Goal: Communication & Community: Share content

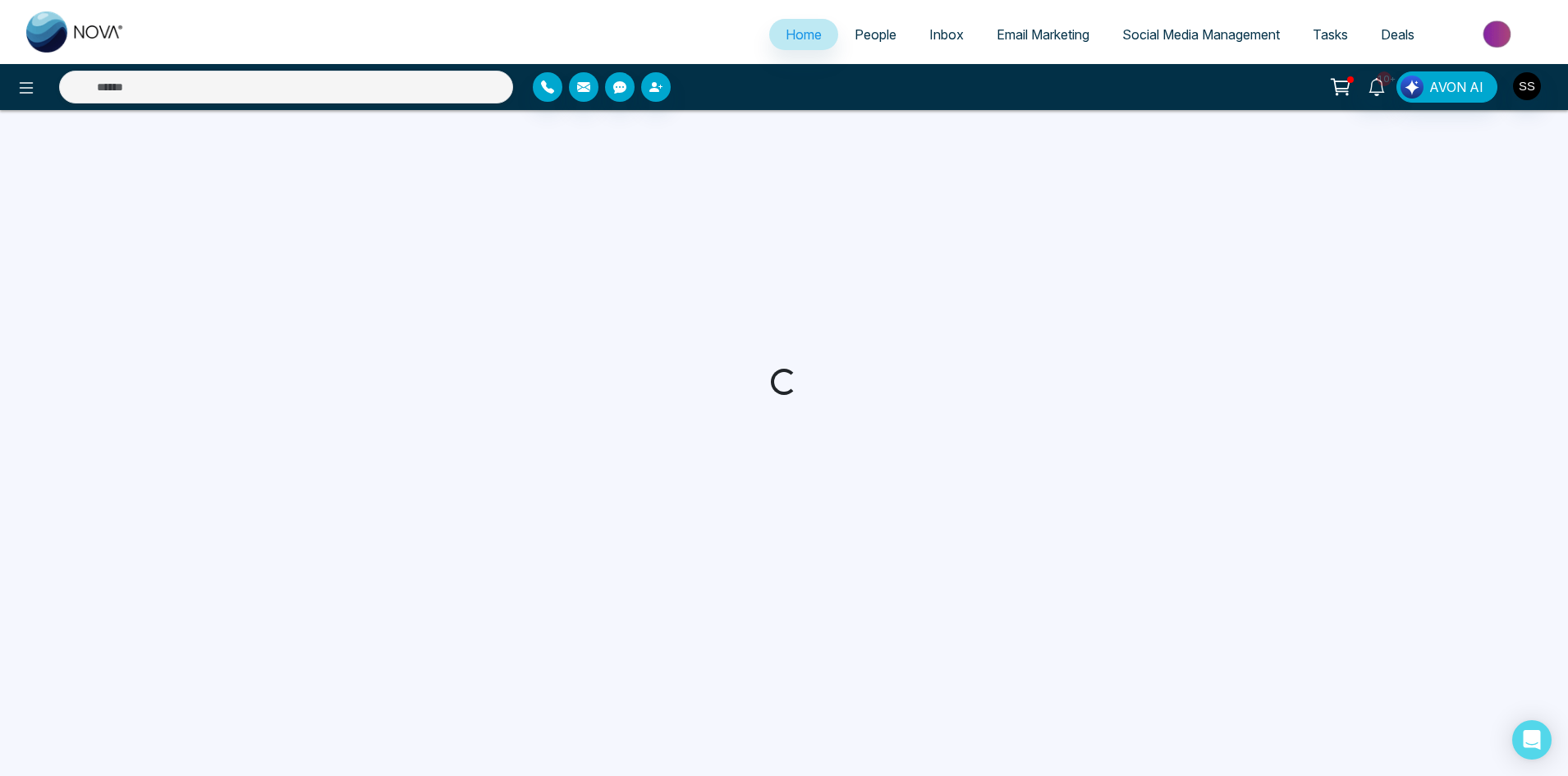
select select "*"
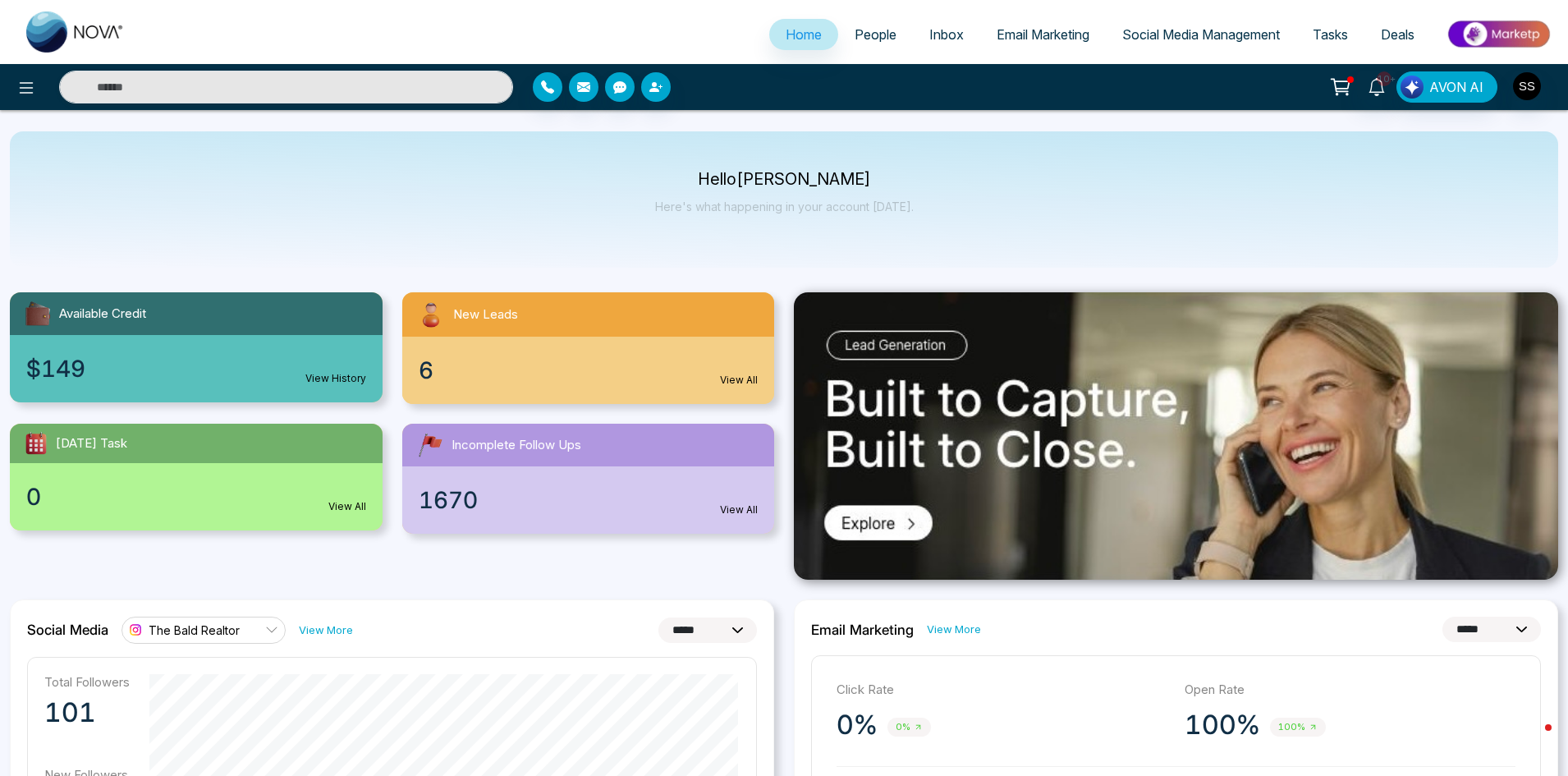
click at [432, 362] on span "6" at bounding box center [426, 370] width 15 height 35
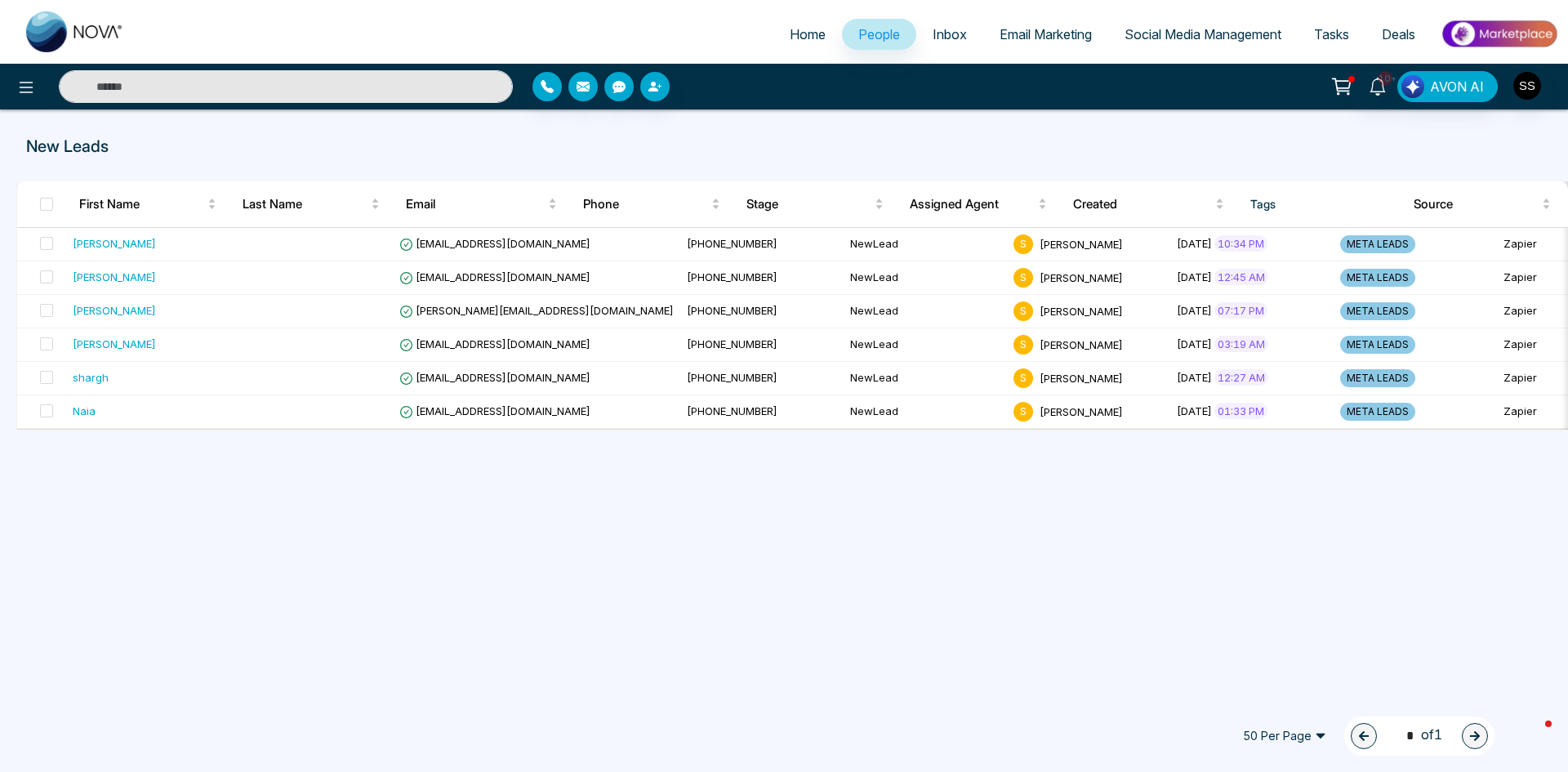
click at [784, 23] on link "Home" at bounding box center [807, 34] width 68 height 31
select select "*"
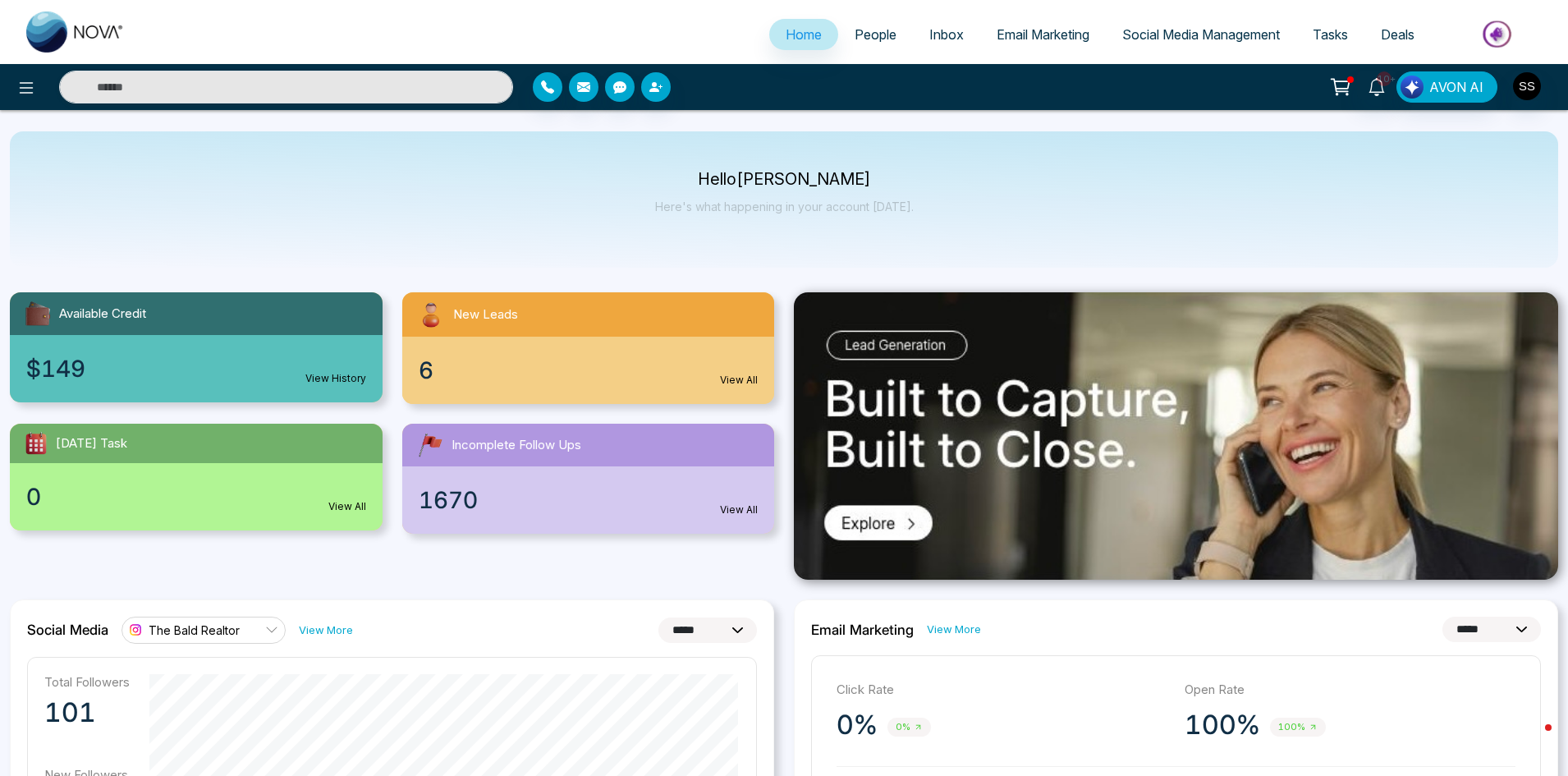
click at [1184, 37] on span "Social Media Management" at bounding box center [1201, 34] width 158 height 17
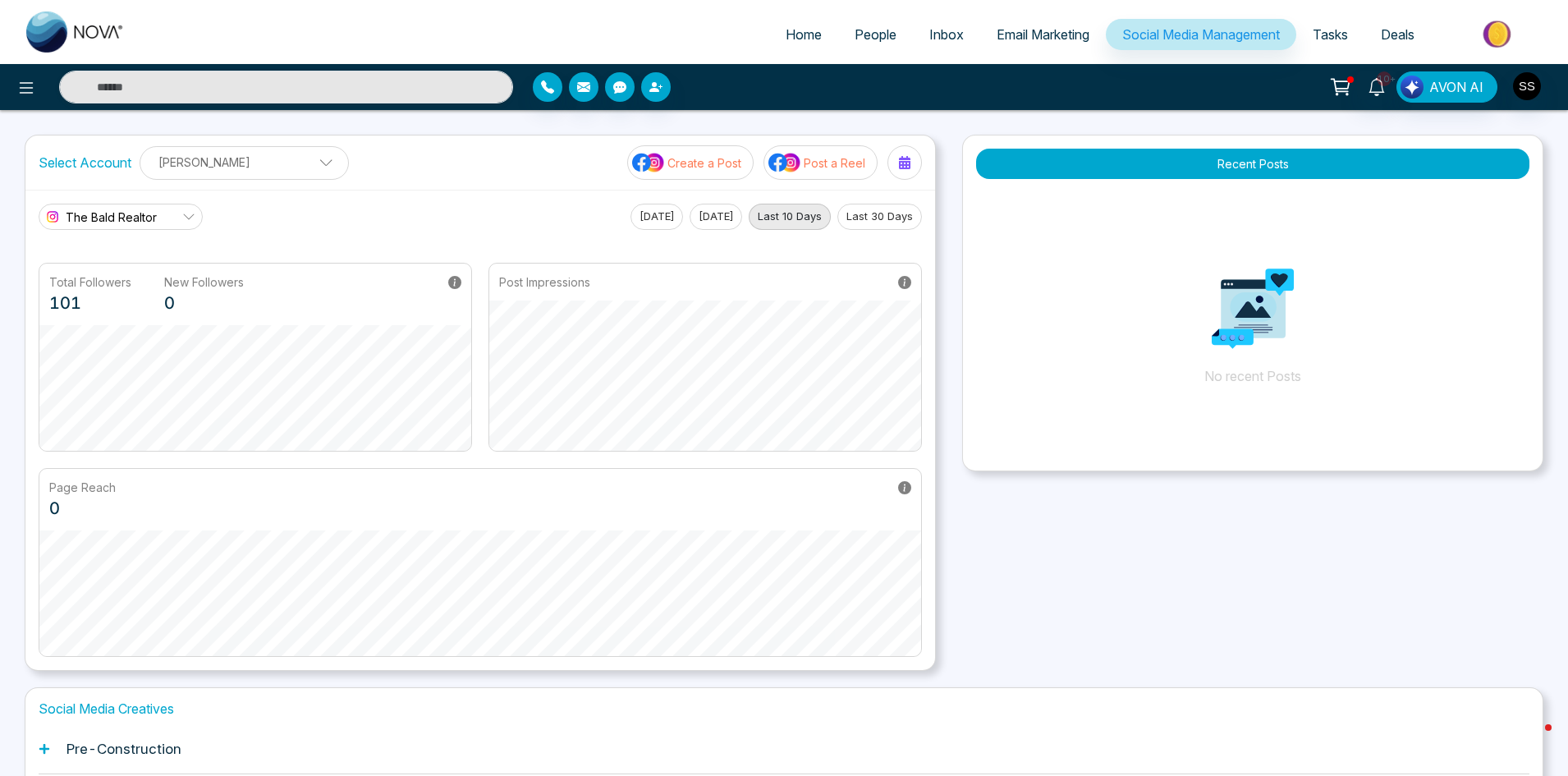
click at [689, 162] on p "Create a Post" at bounding box center [704, 162] width 73 height 17
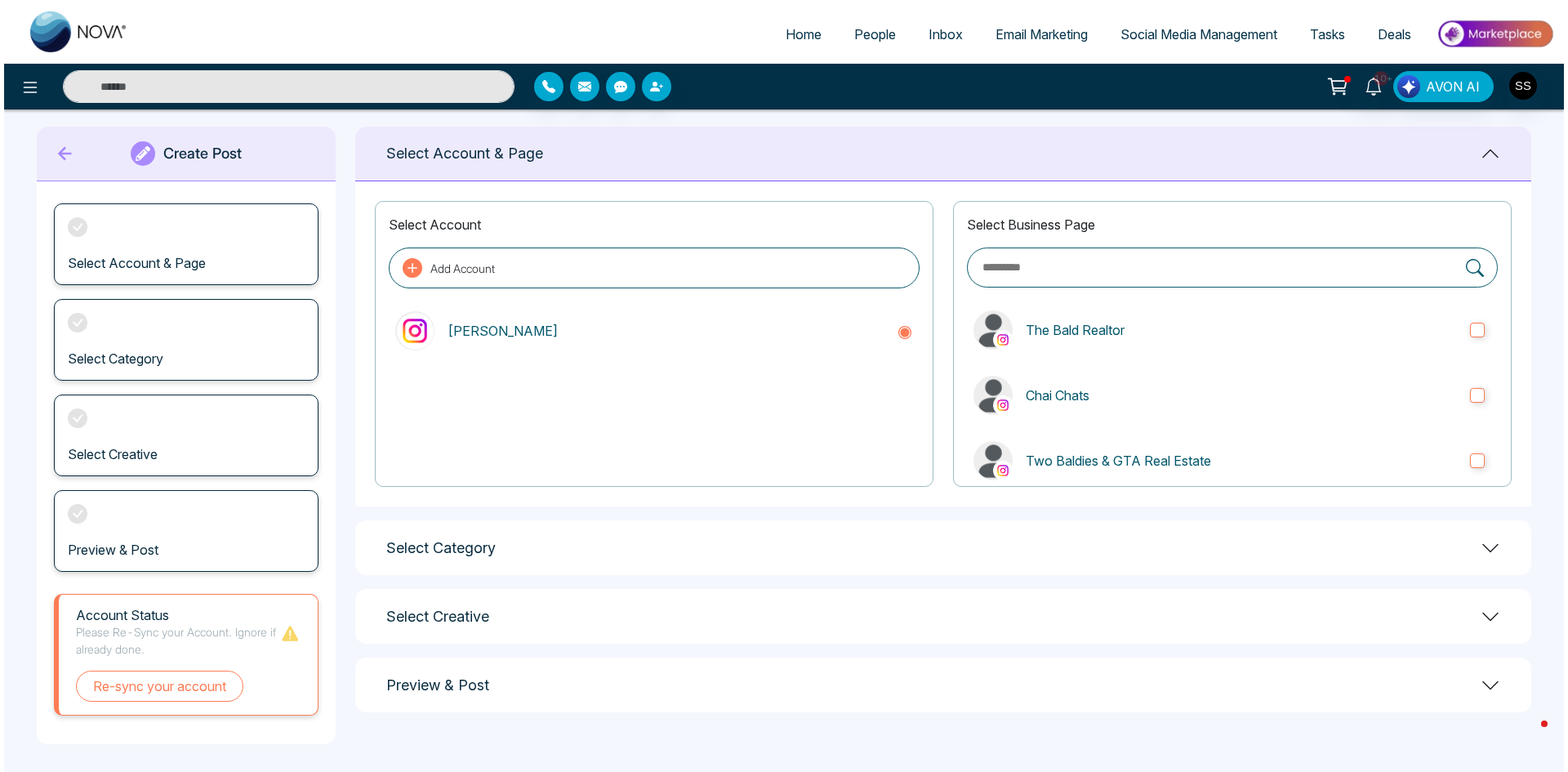
scroll to position [21, 0]
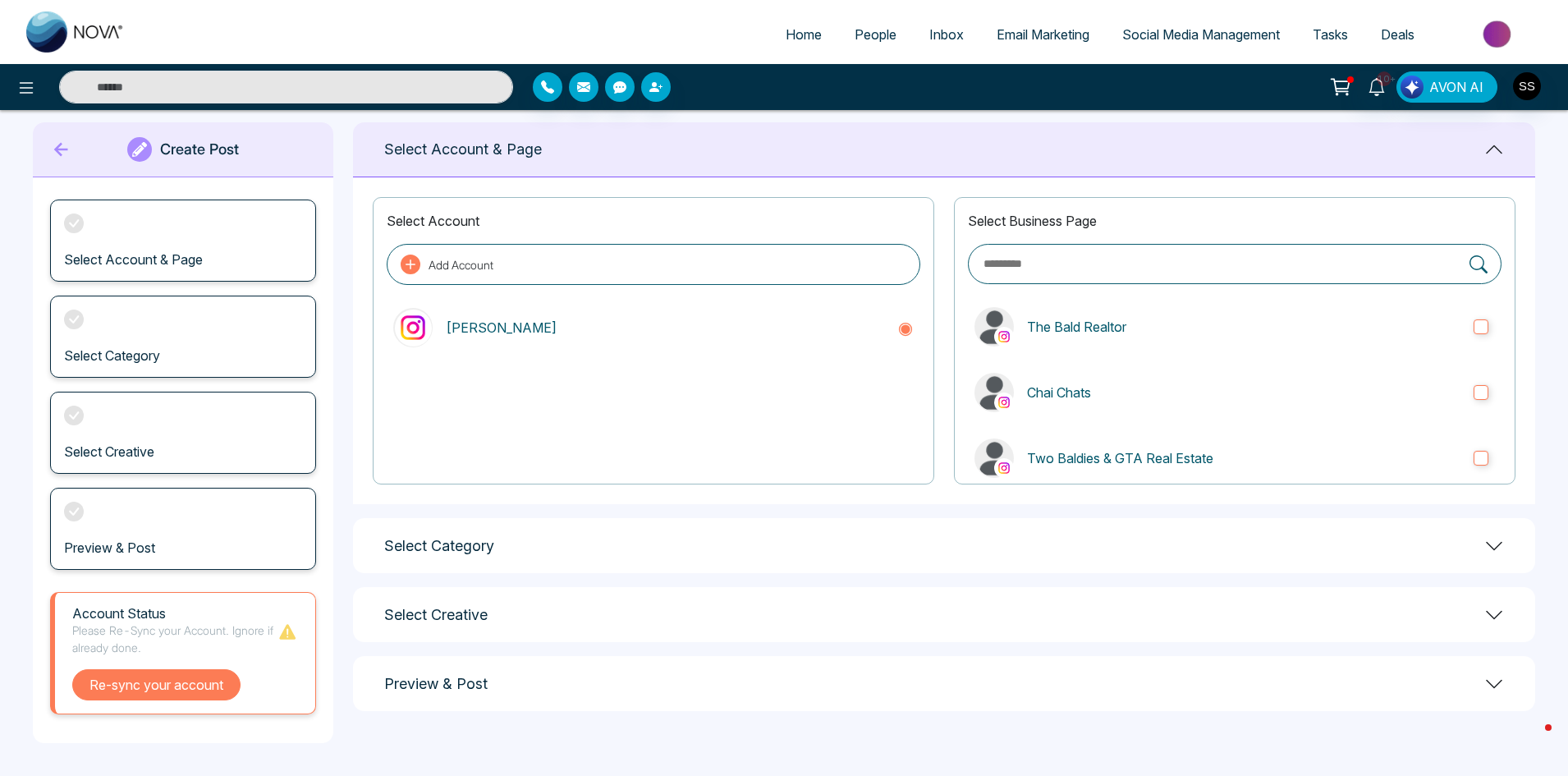
click at [167, 698] on button "Re-sync your account" at bounding box center [156, 685] width 168 height 31
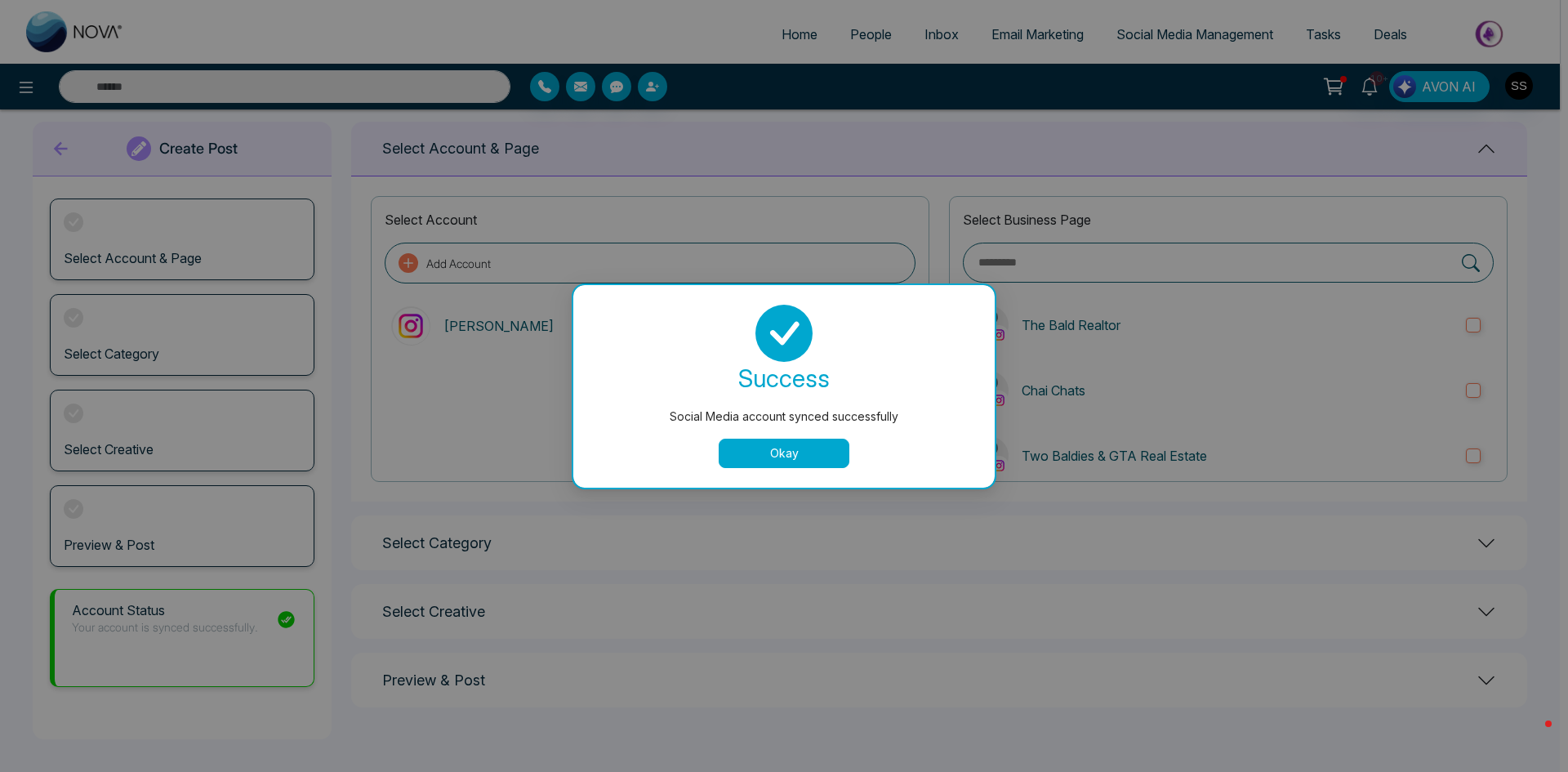
click at [757, 453] on button "Okay" at bounding box center [784, 454] width 130 height 30
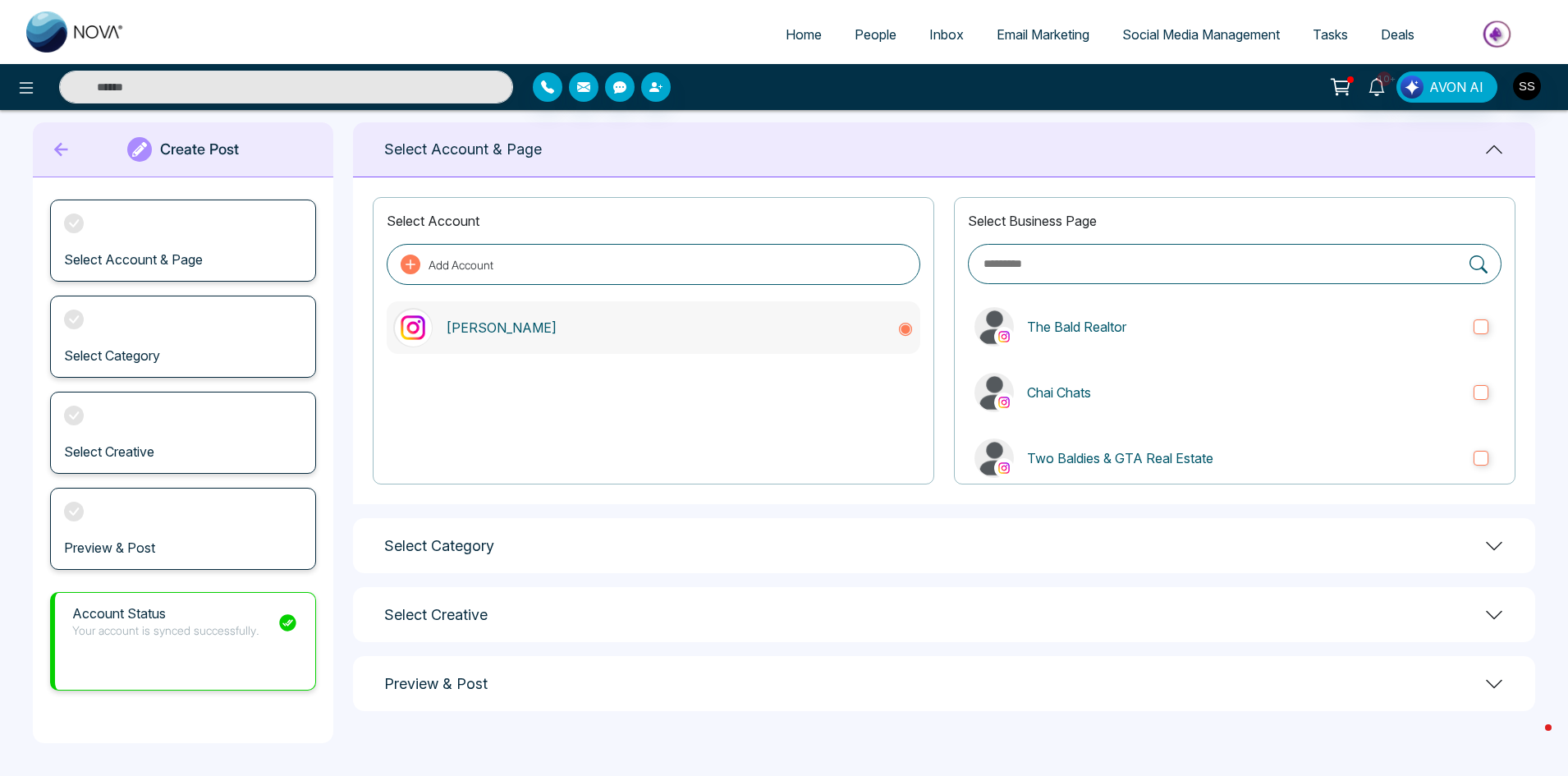
click at [513, 346] on div "[PERSON_NAME]" at bounding box center [652, 327] width 533 height 53
click at [538, 255] on button "Add Account" at bounding box center [652, 264] width 533 height 41
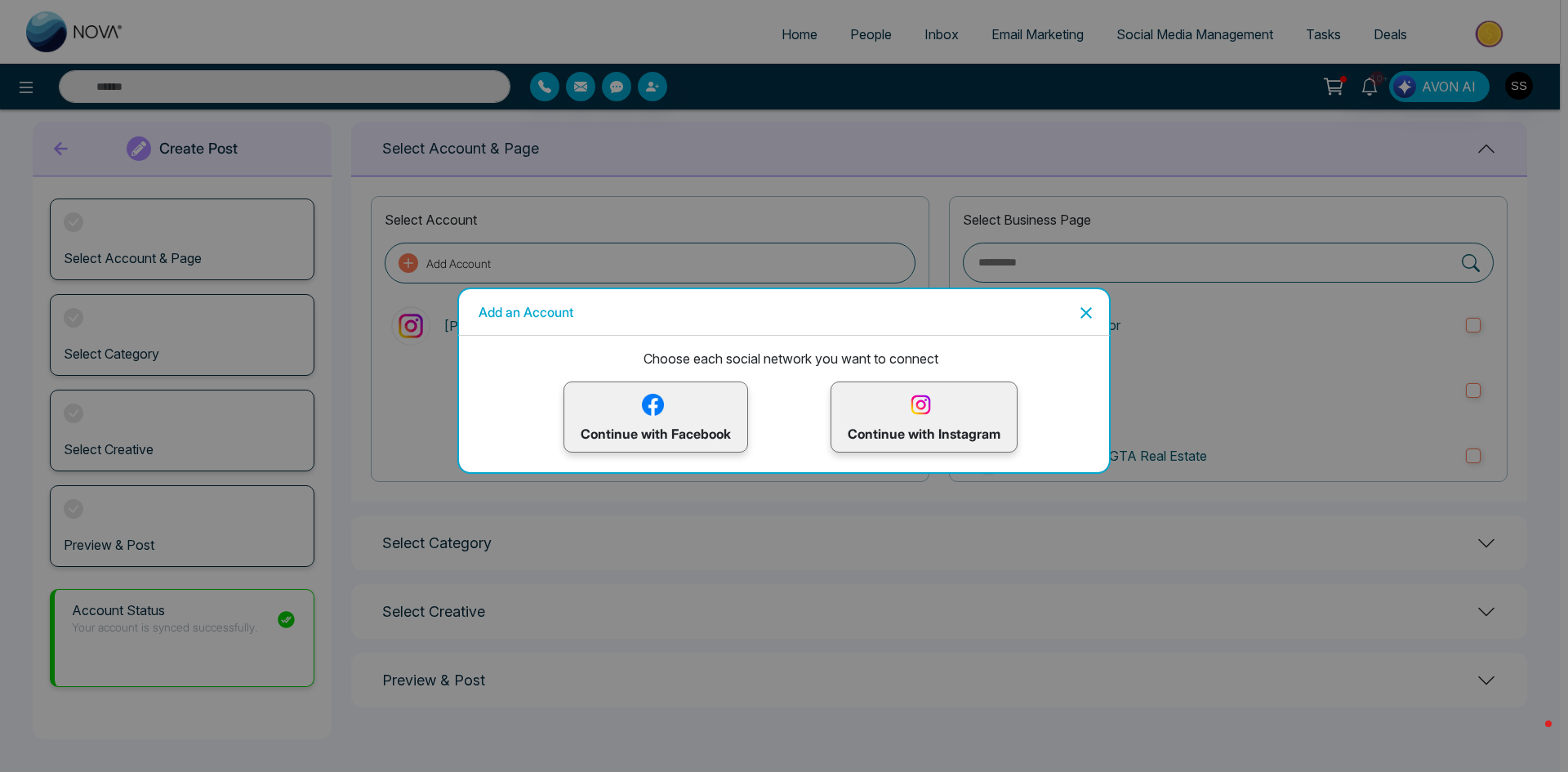
click at [672, 450] on div "Continue with Facebook" at bounding box center [655, 417] width 185 height 71
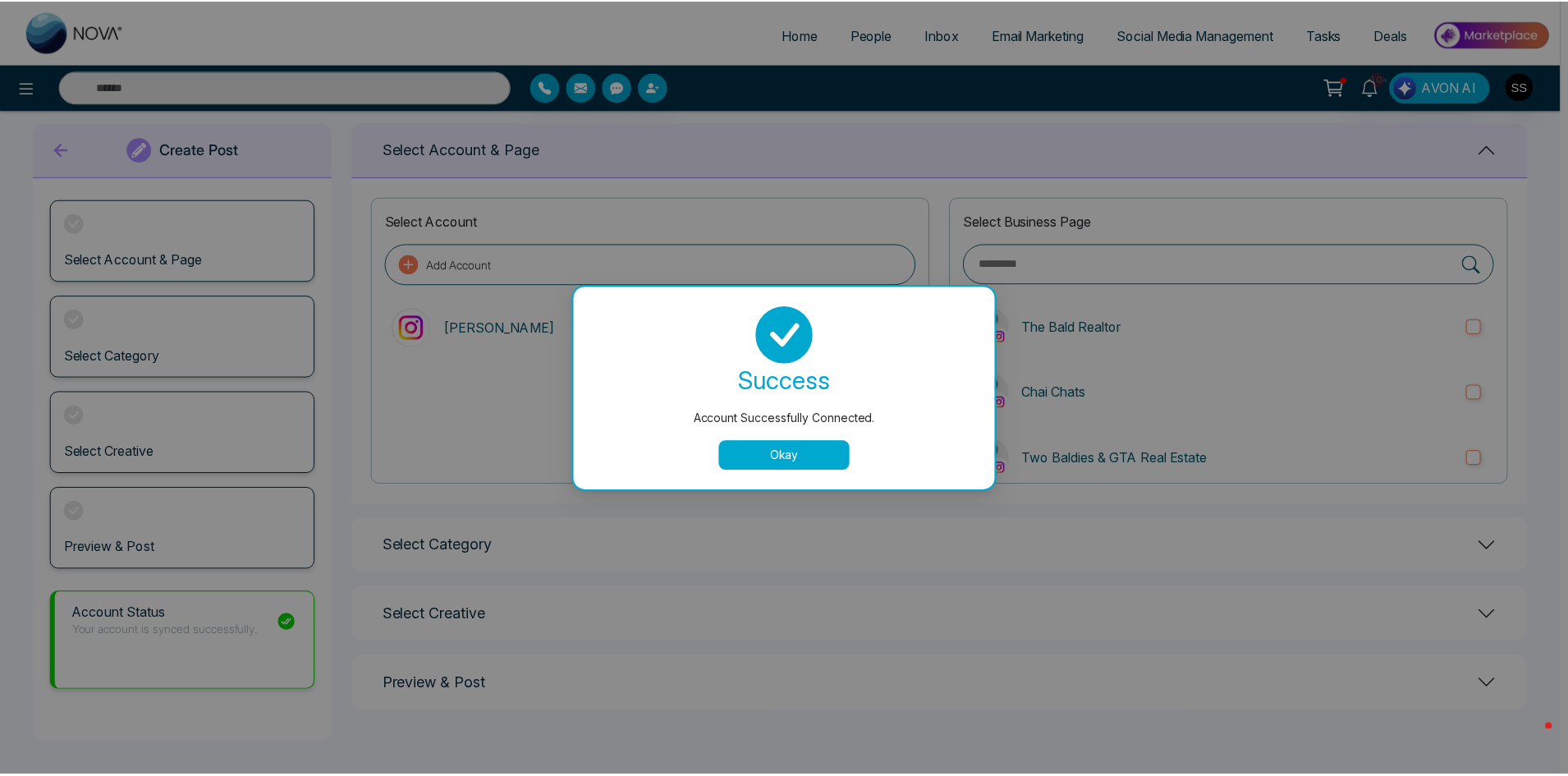
scroll to position [0, 0]
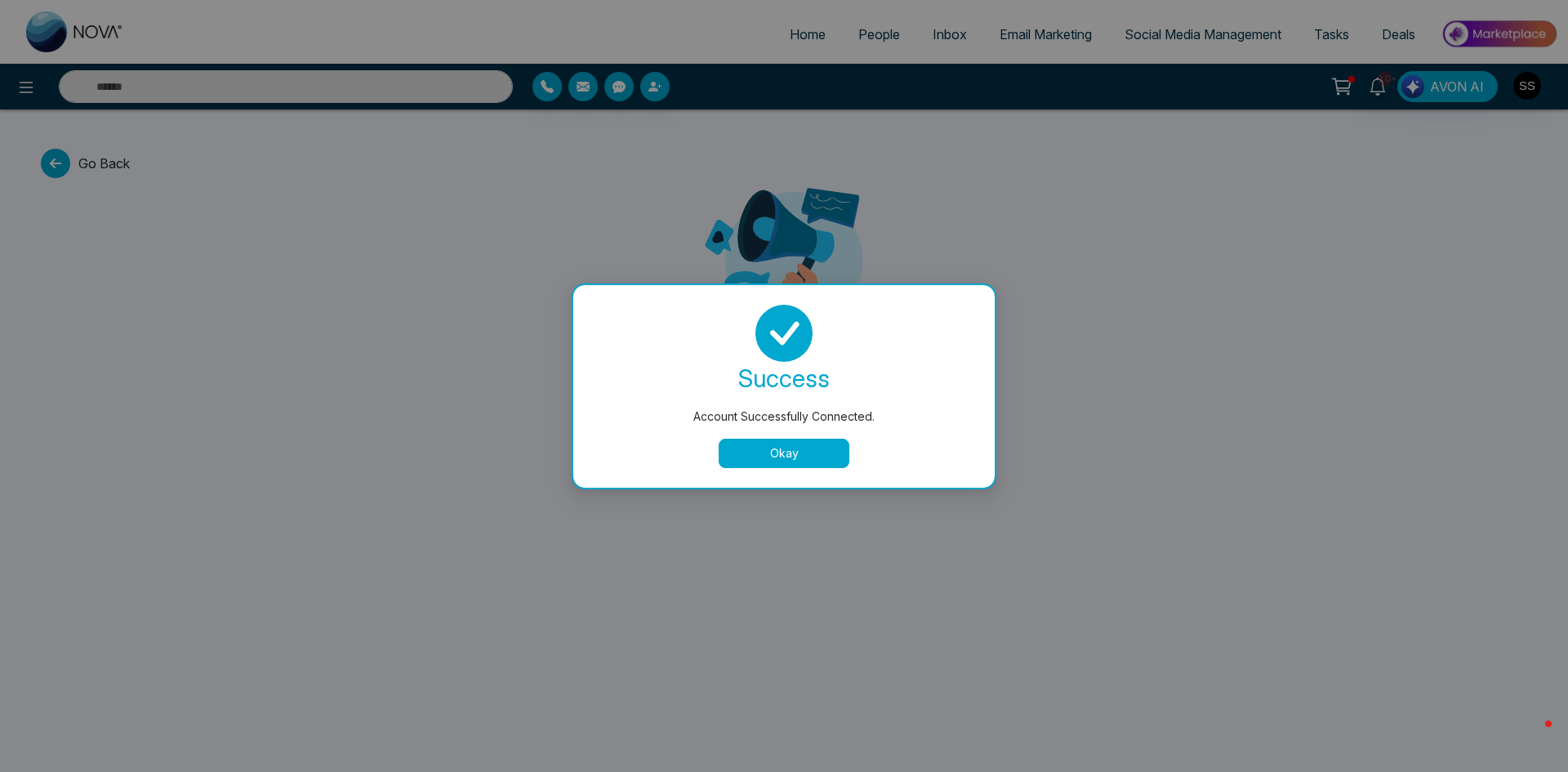
click at [789, 464] on button "Okay" at bounding box center [784, 454] width 130 height 30
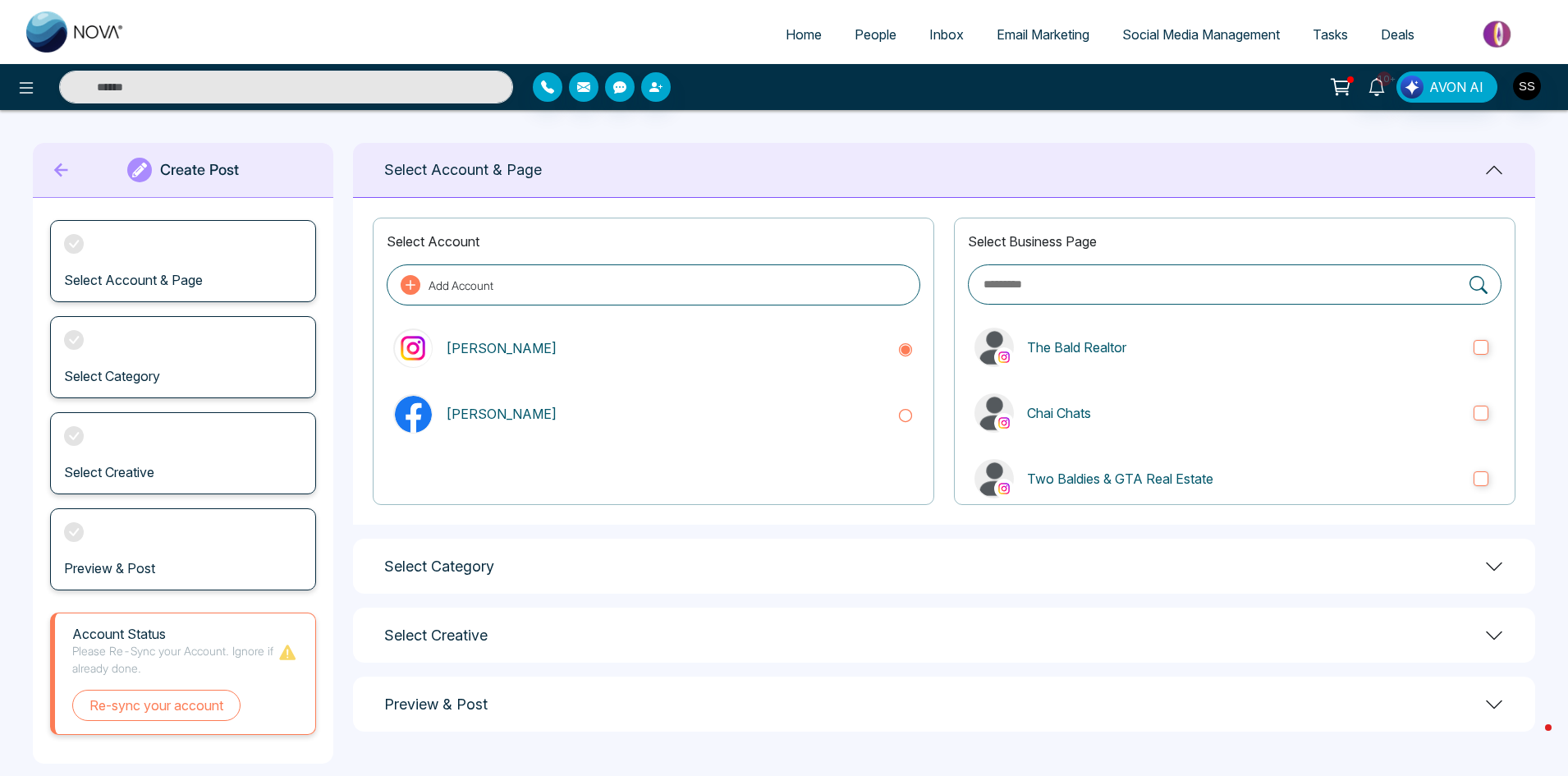
click at [1198, 38] on span "Social Media Management" at bounding box center [1201, 34] width 158 height 17
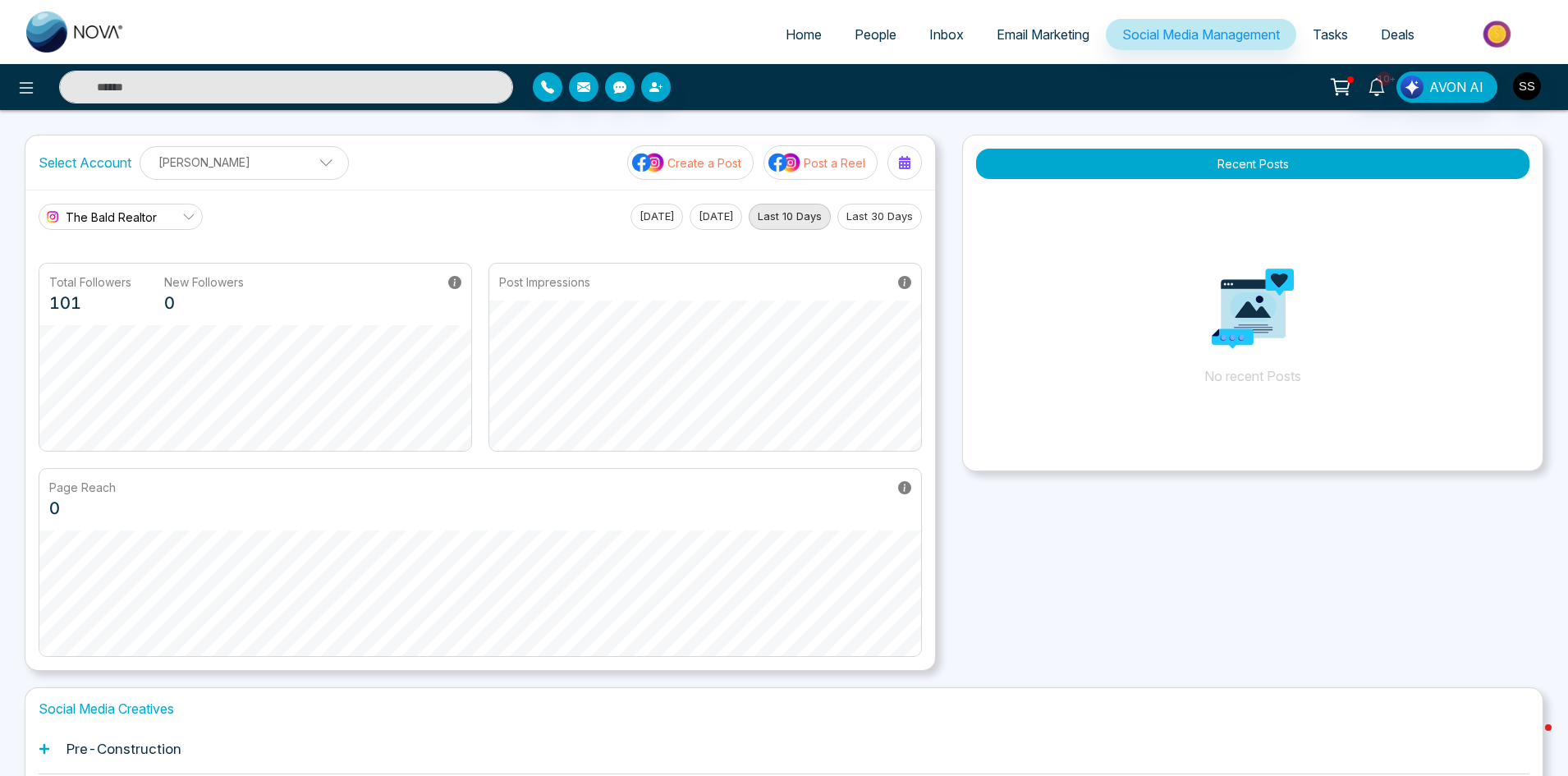
click at [684, 167] on p "Create a Post" at bounding box center [704, 162] width 73 height 17
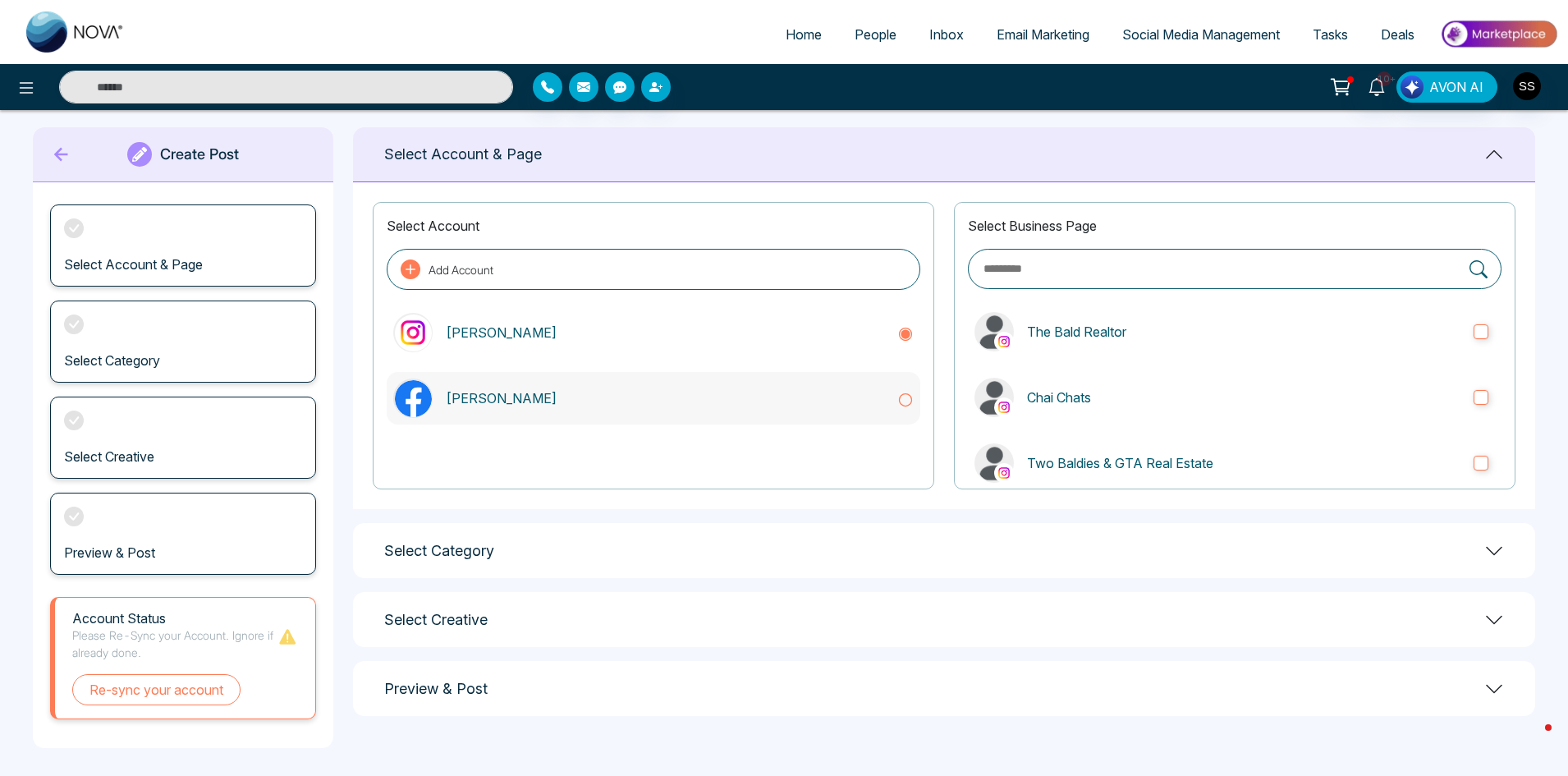
scroll to position [21, 0]
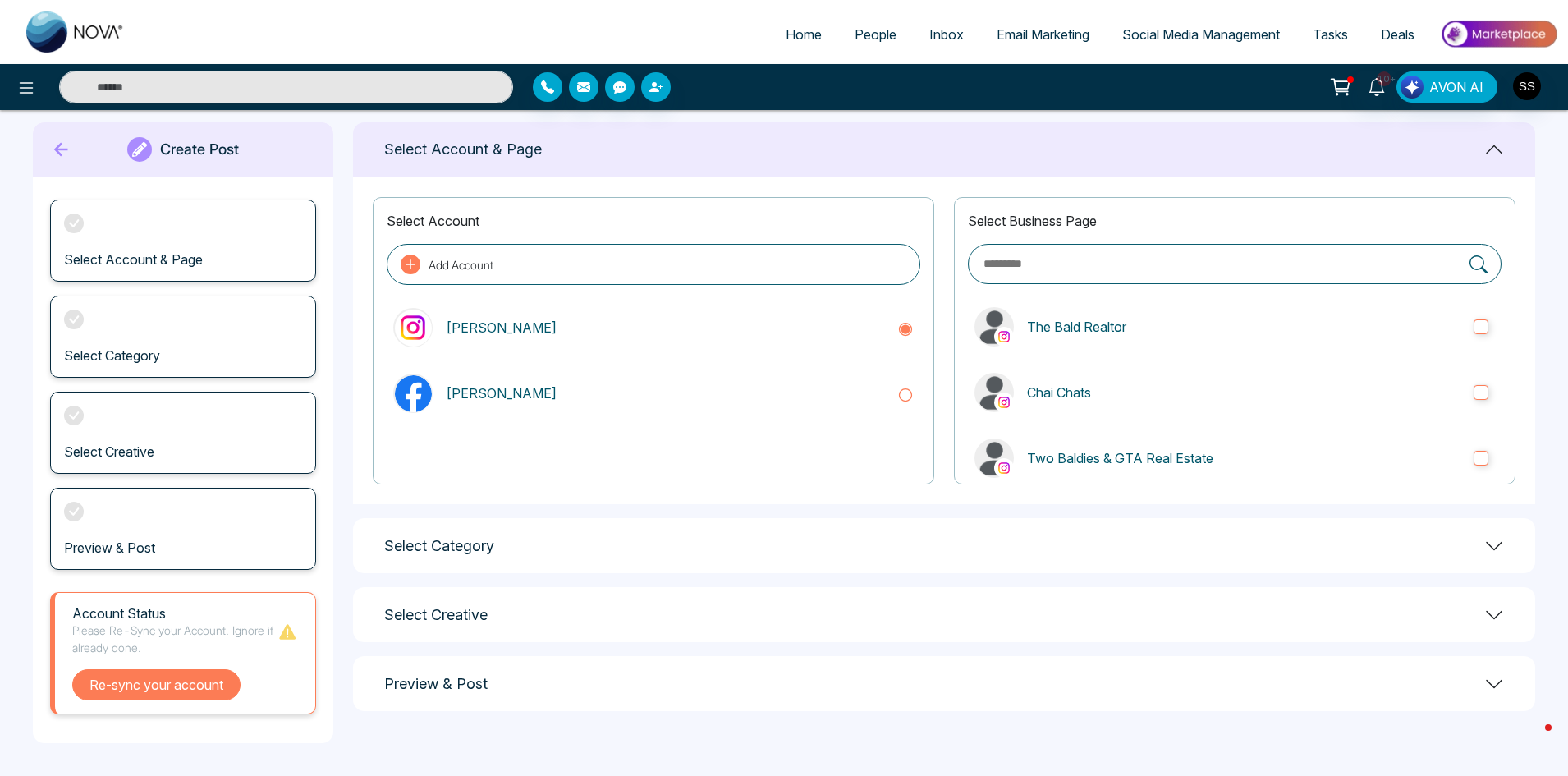
click at [132, 679] on button "Re-sync your account" at bounding box center [156, 685] width 168 height 31
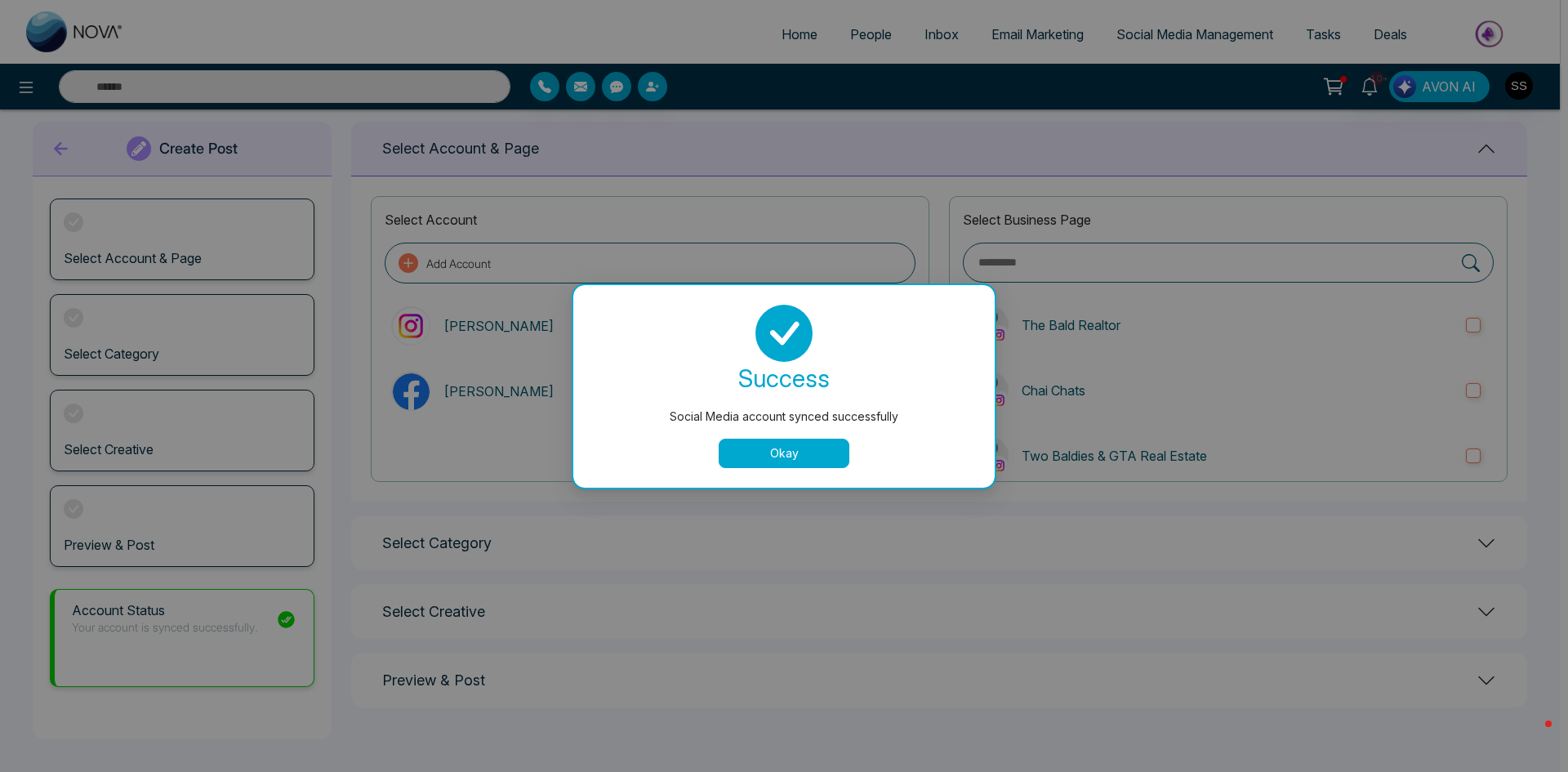
click at [762, 459] on button "Okay" at bounding box center [784, 454] width 130 height 30
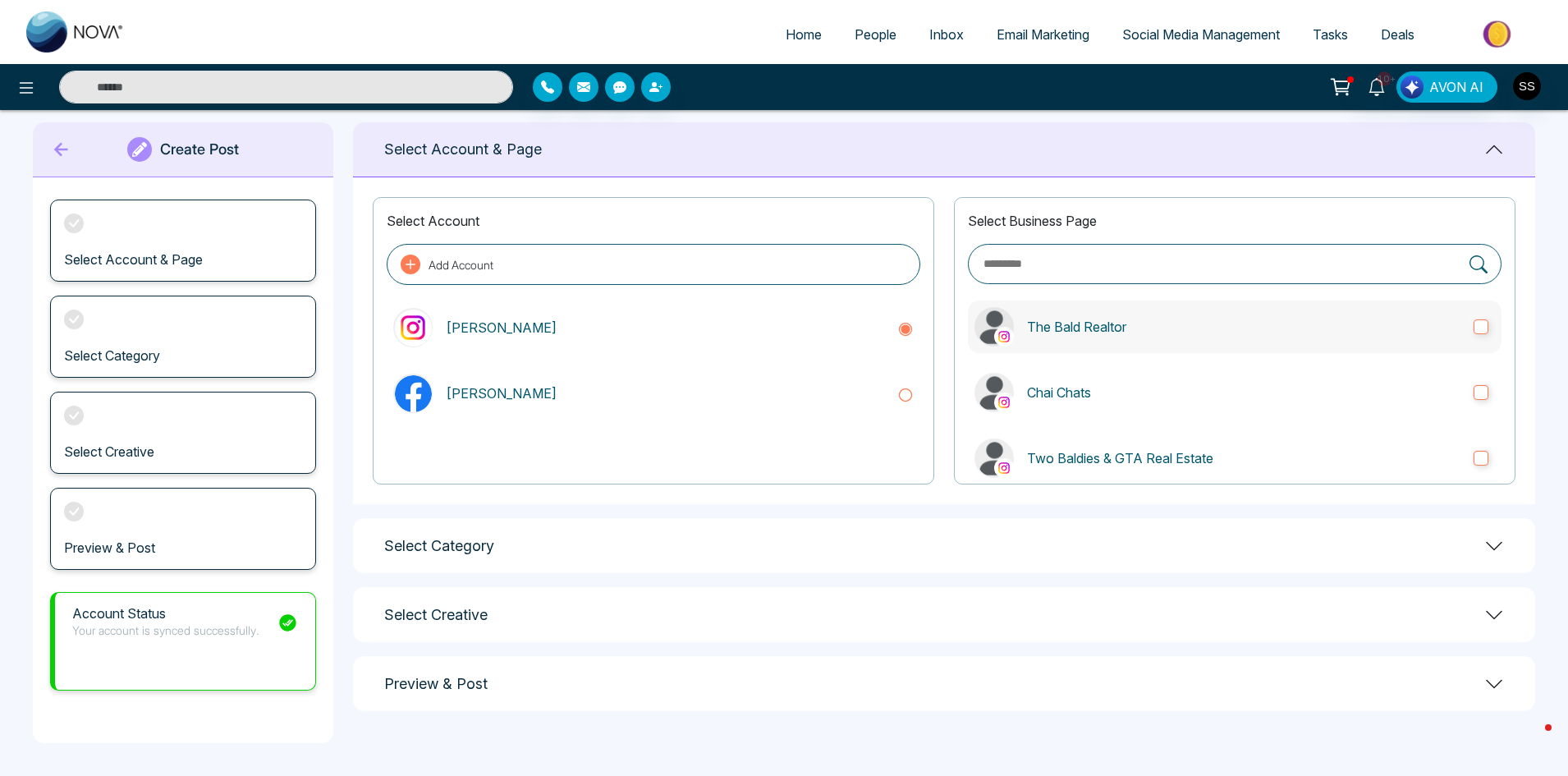
click at [1103, 319] on p "The Bald Realtor" at bounding box center [1243, 327] width 433 height 20
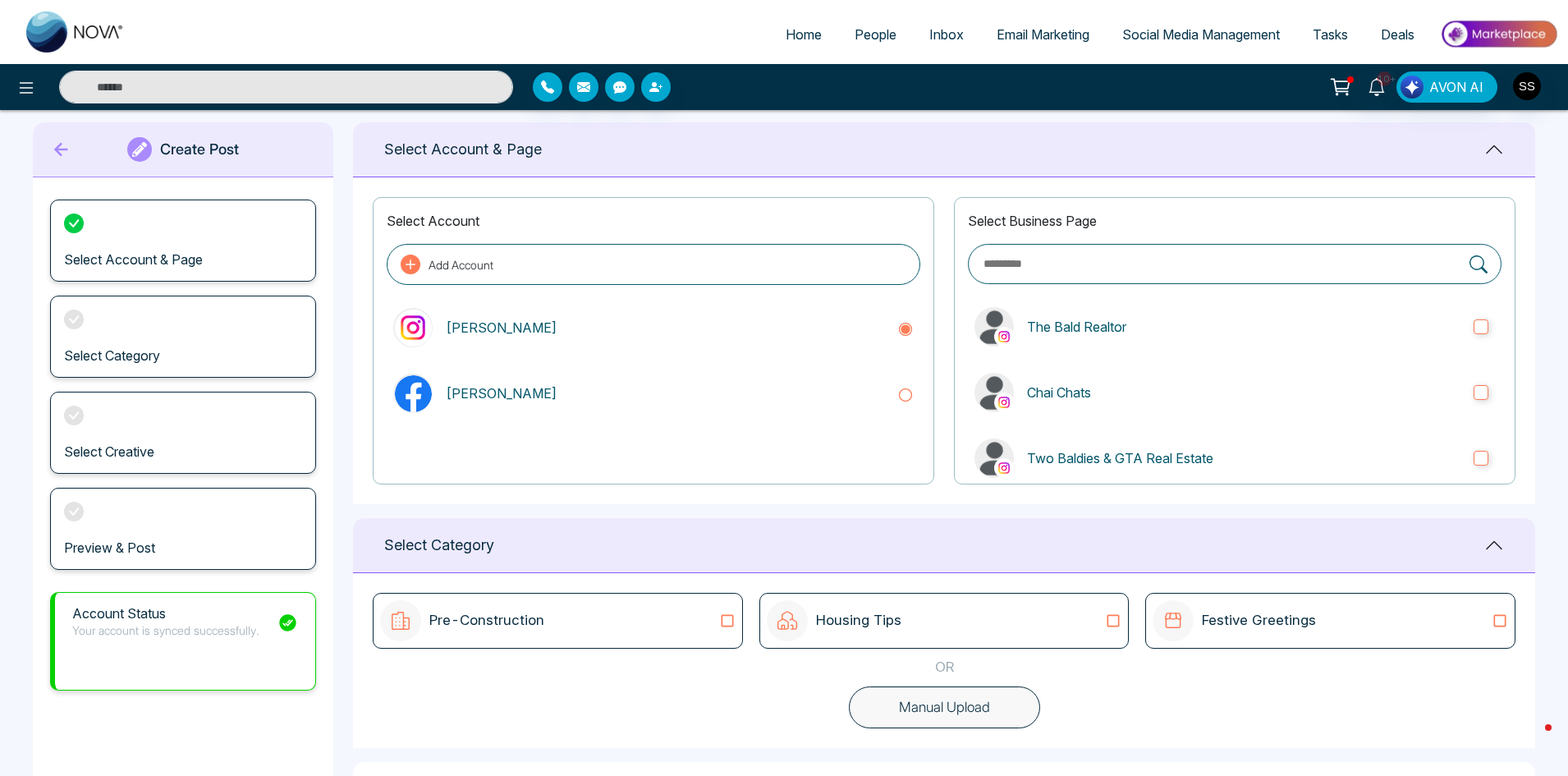
click at [914, 618] on div "Housing Tips" at bounding box center [944, 620] width 356 height 41
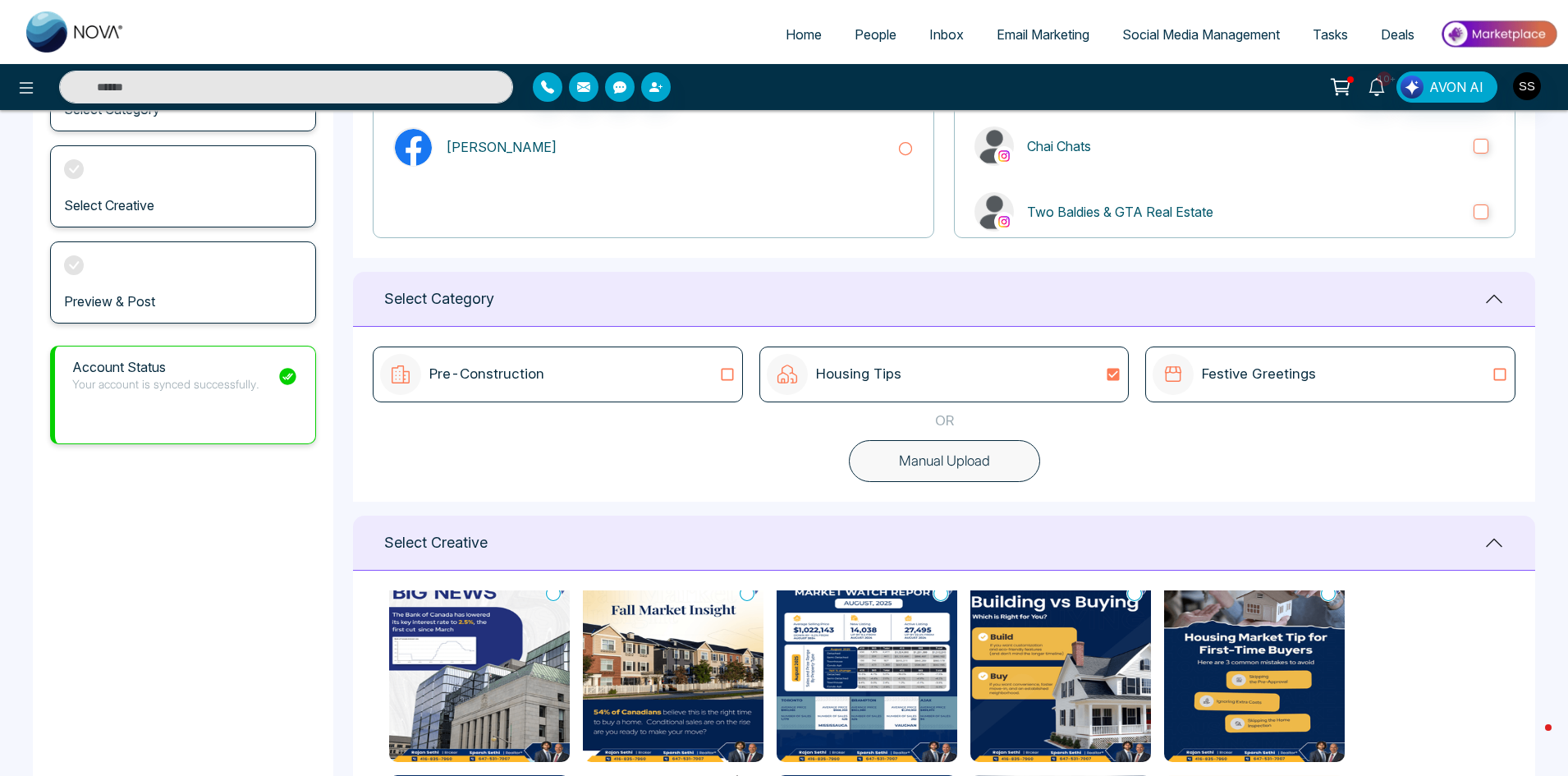
scroll to position [0, 0]
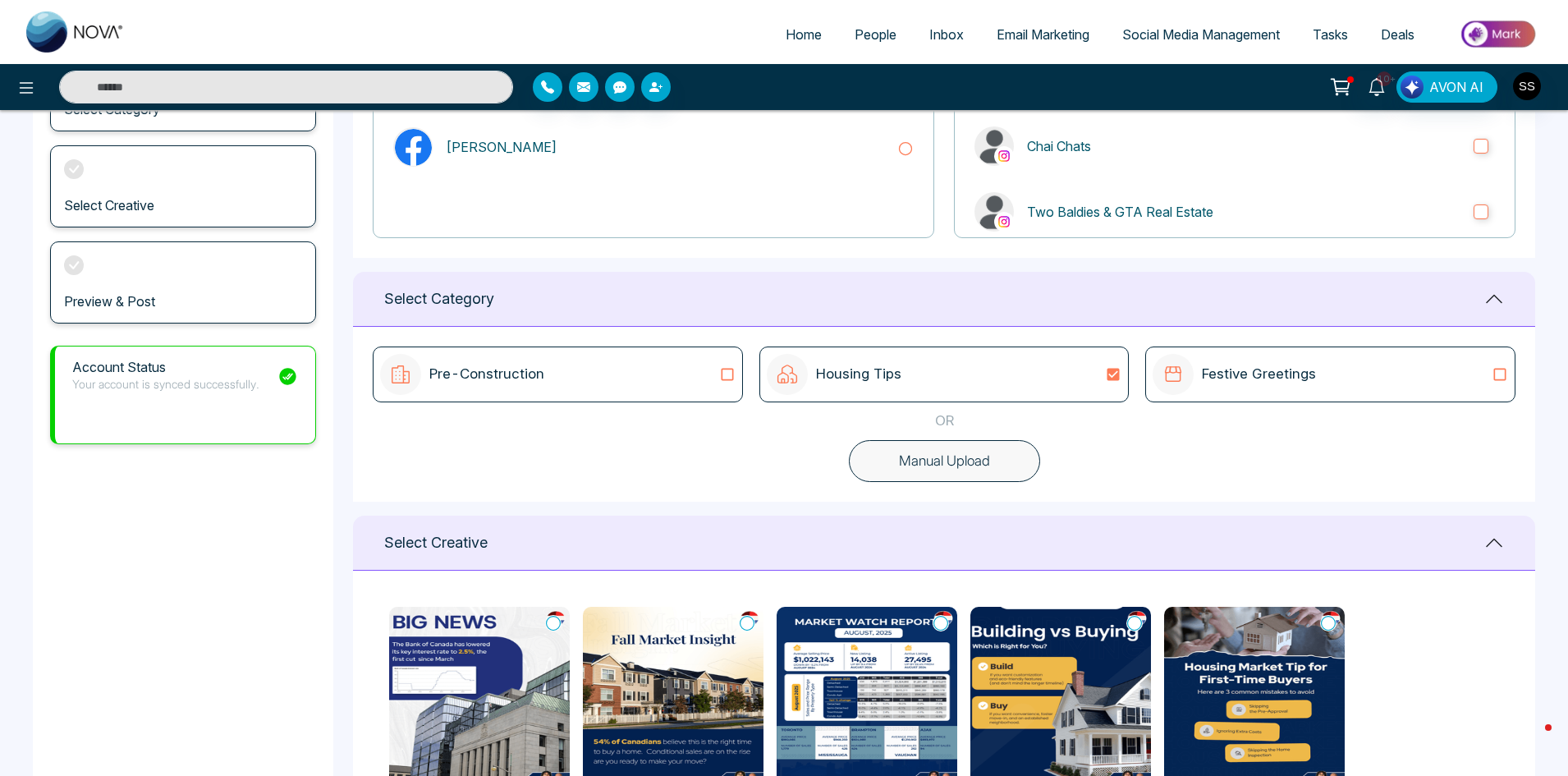
click at [499, 667] on img at bounding box center [480, 699] width 181 height 185
type textarea "**********"
click at [439, 715] on img at bounding box center [480, 699] width 181 height 185
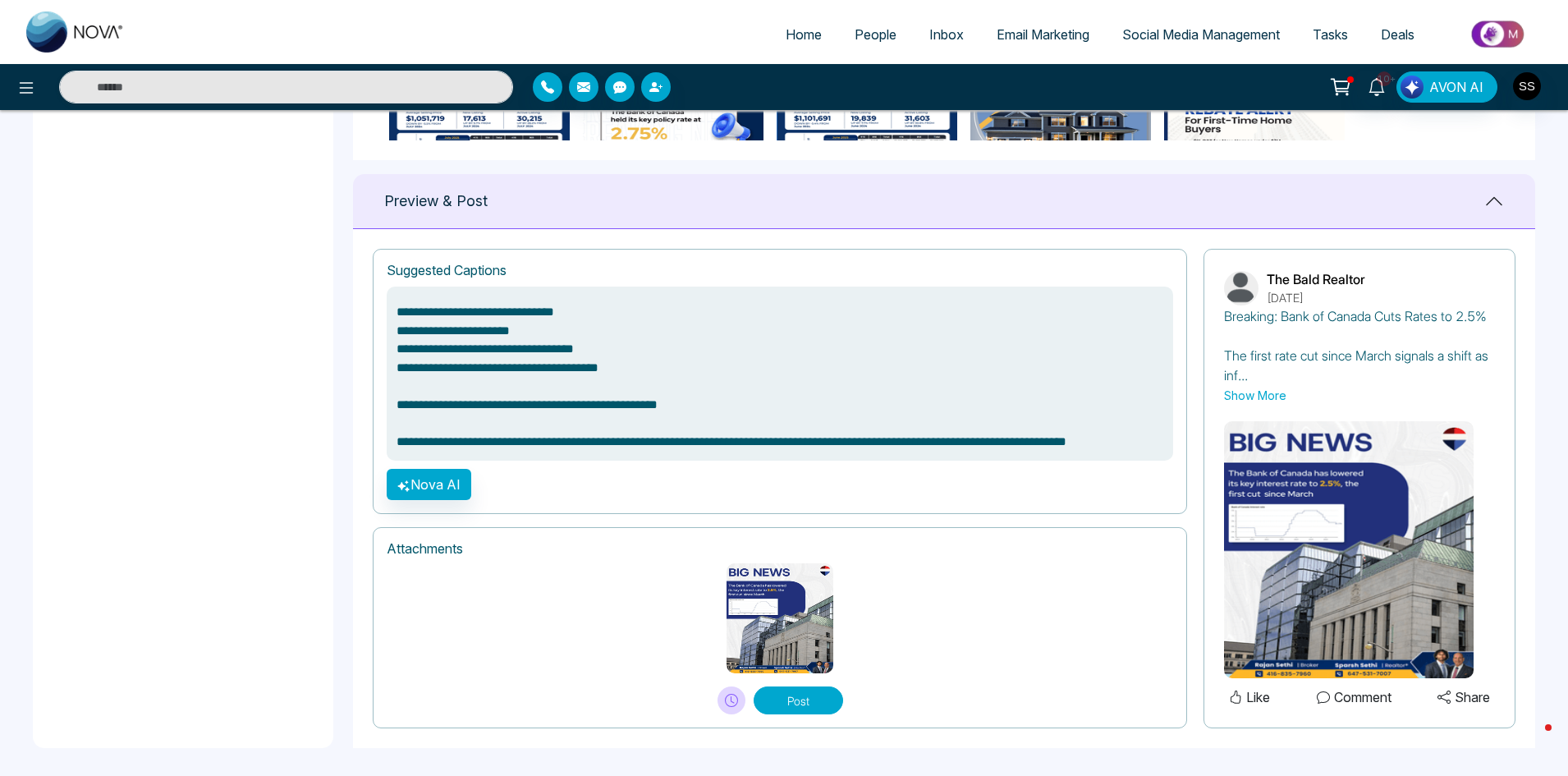
scroll to position [1011, 0]
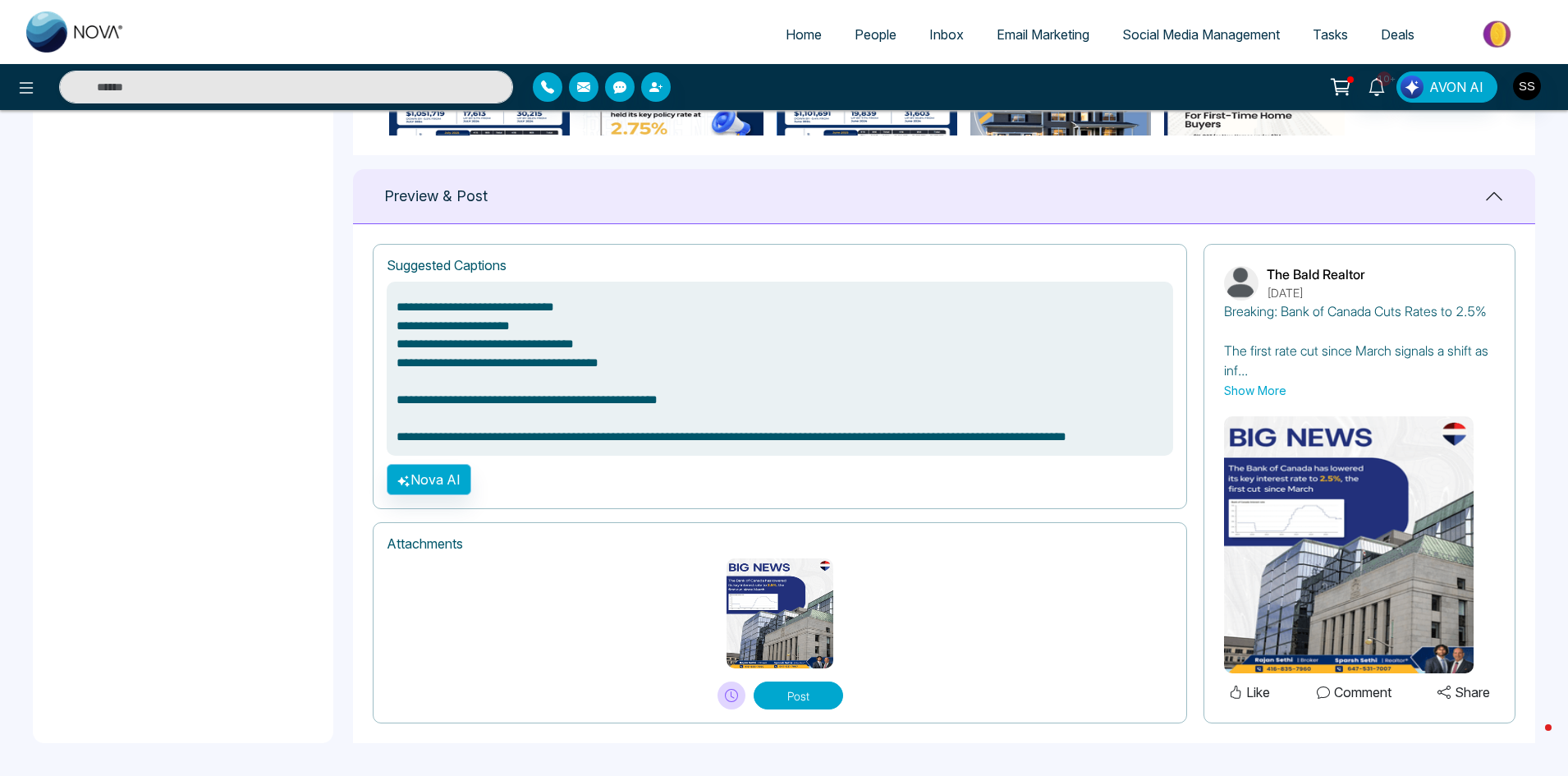
type textarea "**********"
click at [457, 482] on button "Nova AI" at bounding box center [428, 479] width 84 height 31
type textarea "**********"
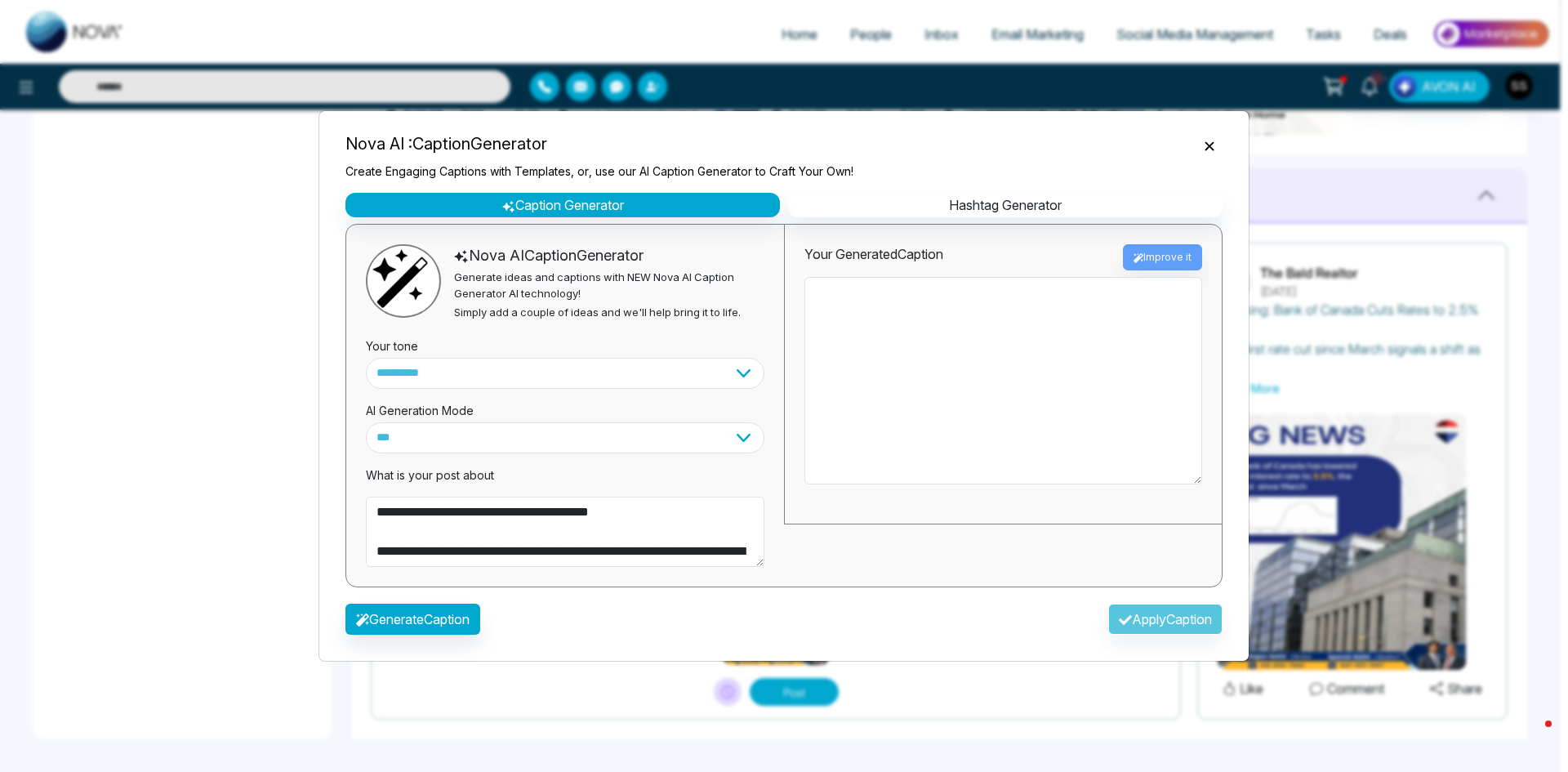
type textarea "**********"
click at [1213, 148] on icon "Close" at bounding box center [1208, 145] width 9 height 9
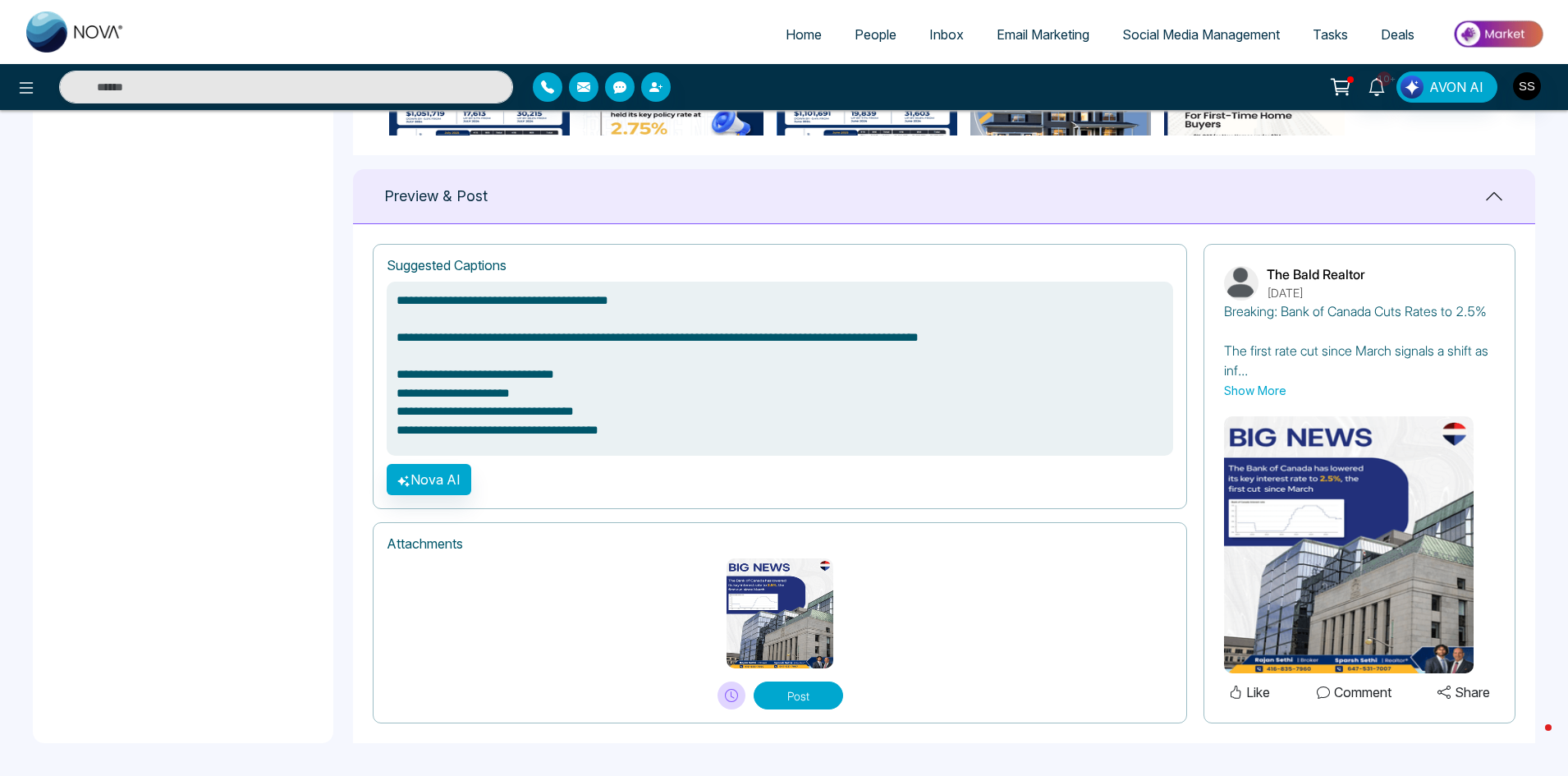
click at [1251, 391] on button "Show More" at bounding box center [1255, 389] width 63 height 17
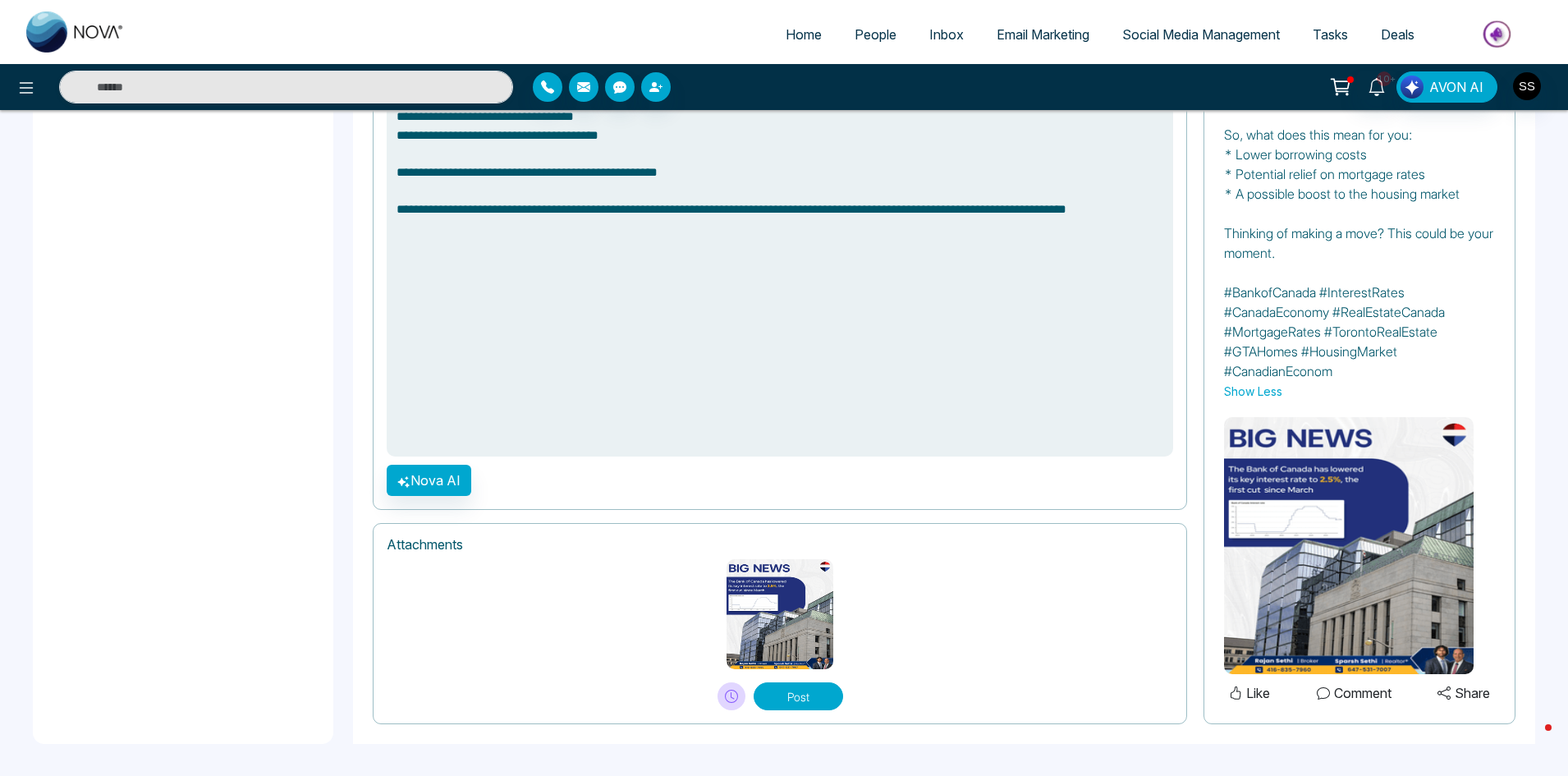
scroll to position [1307, 0]
click at [1298, 548] on img at bounding box center [1349, 544] width 249 height 257
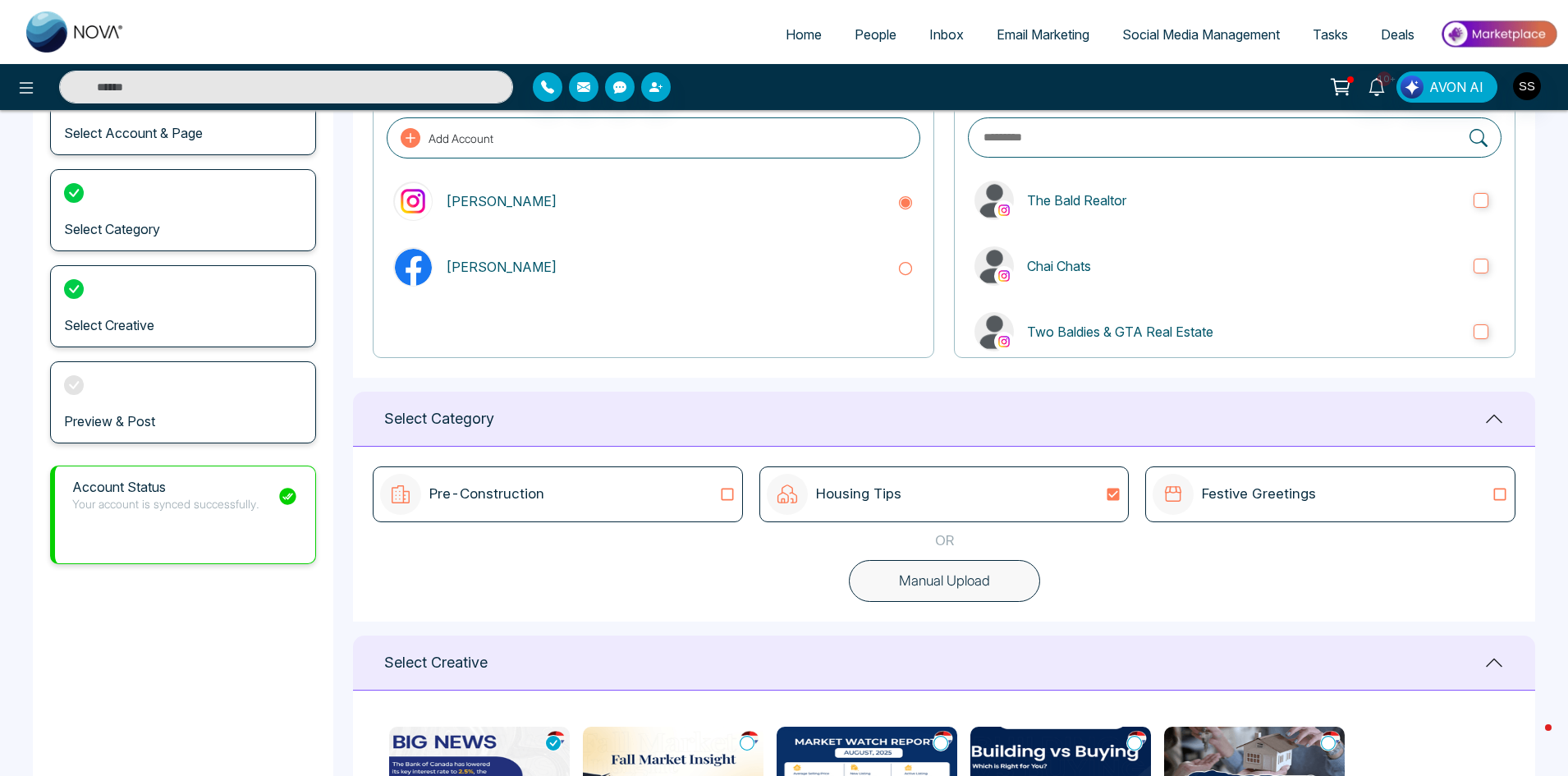
scroll to position [0, 0]
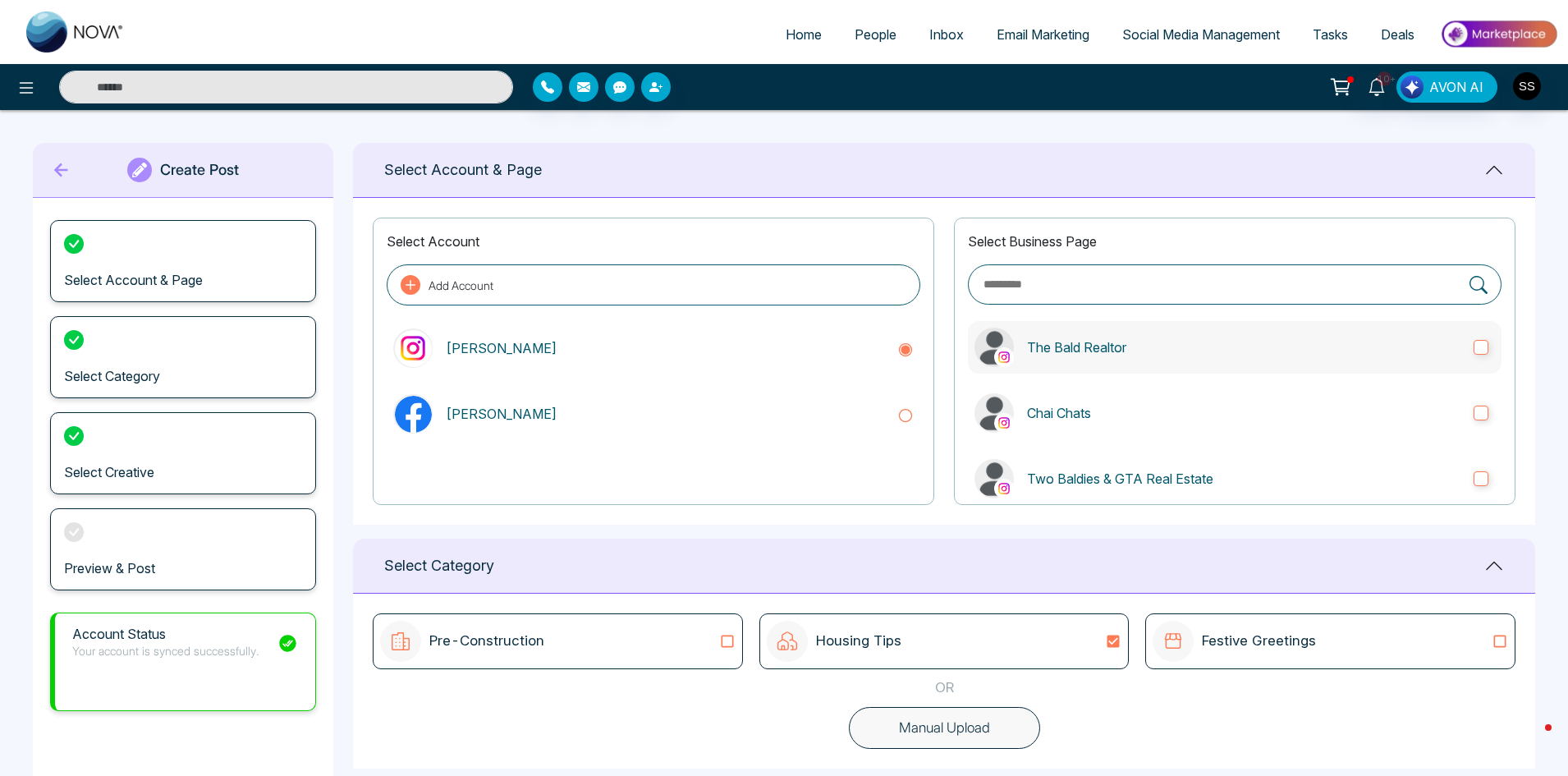
click at [1149, 346] on p "The Bald Realtor" at bounding box center [1243, 348] width 433 height 20
click at [1485, 348] on label "The Bald Realtor" at bounding box center [1234, 347] width 533 height 53
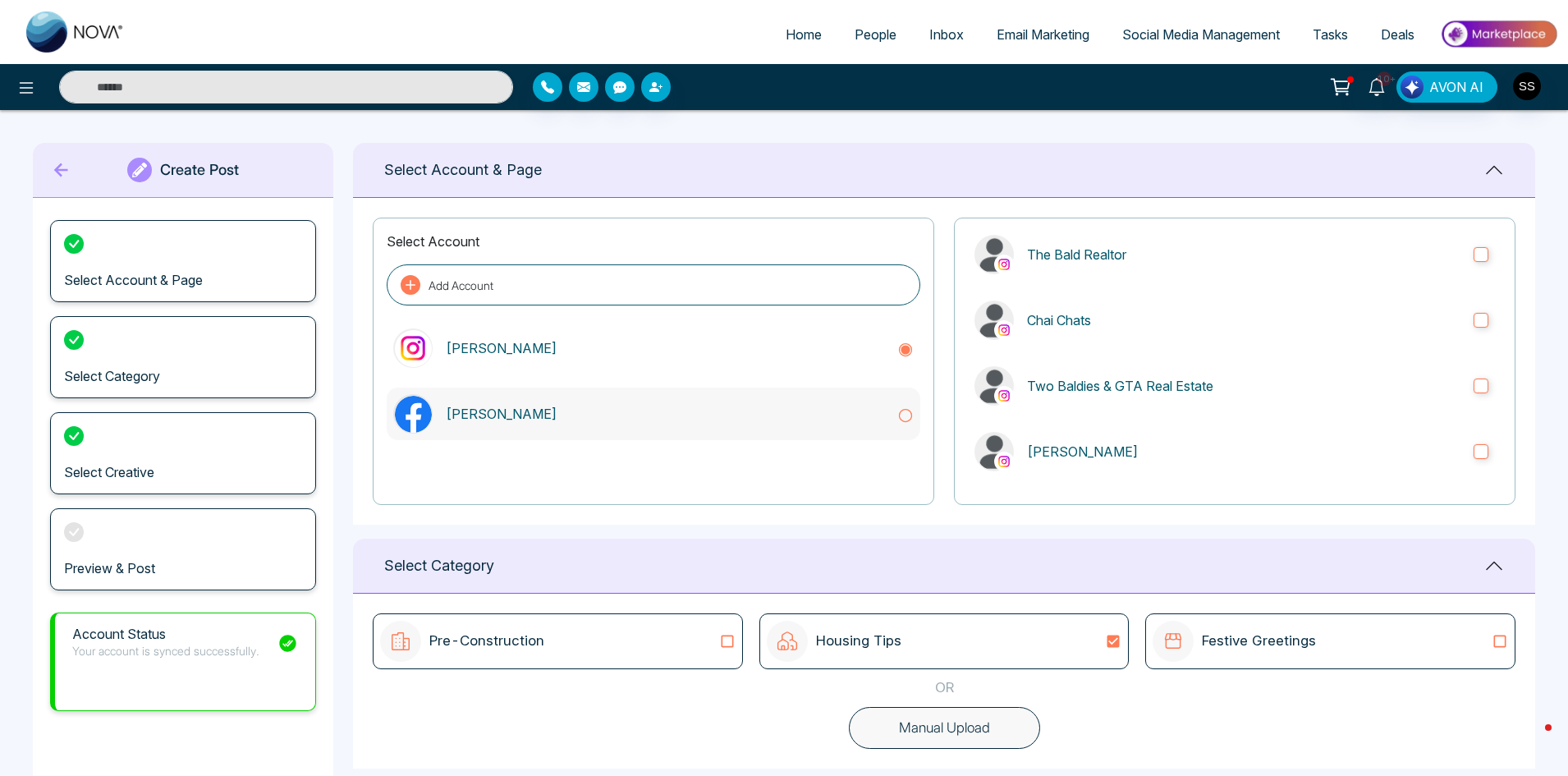
click at [903, 415] on icon at bounding box center [906, 415] width 17 height 17
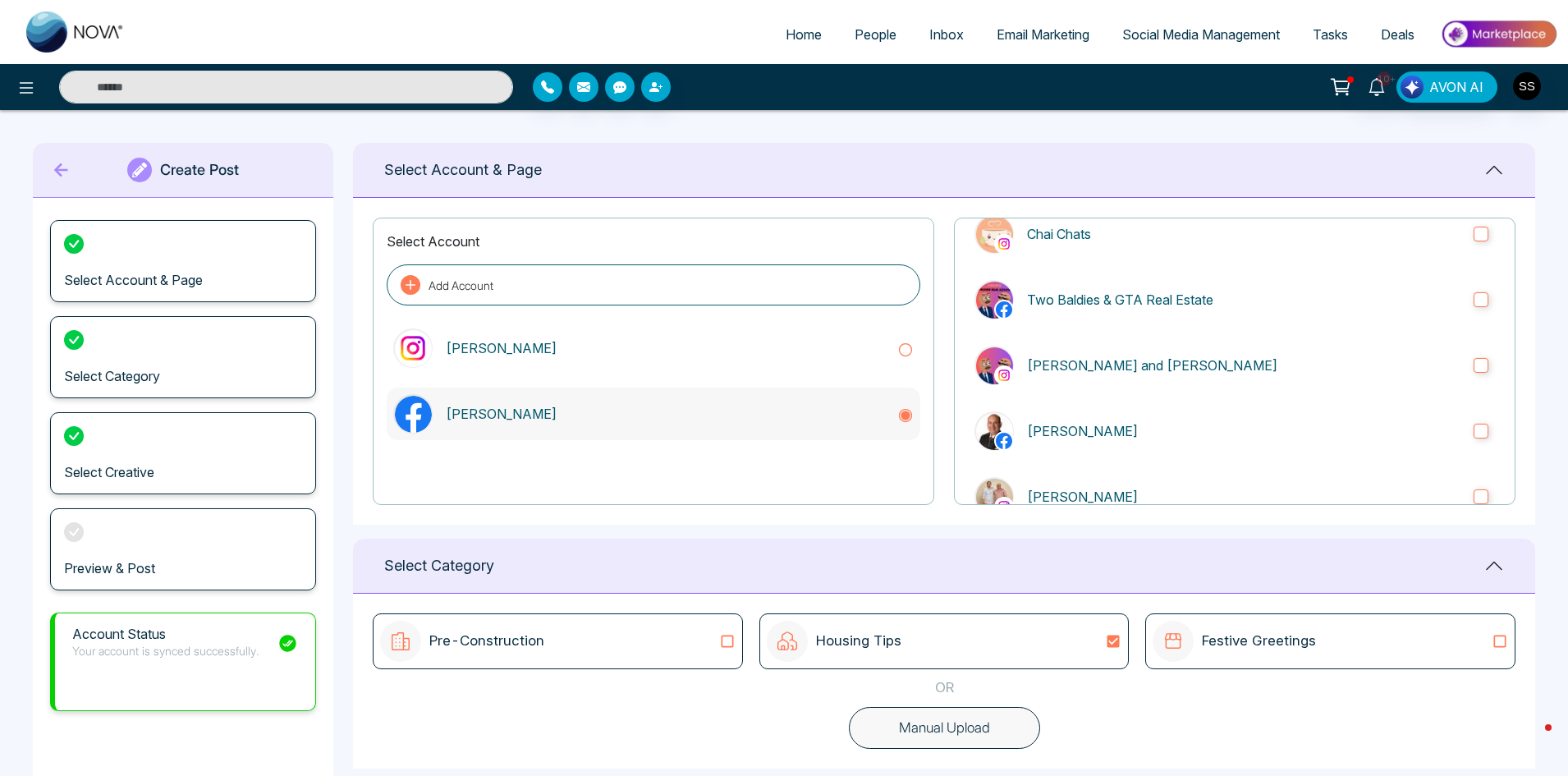
scroll to position [339, 0]
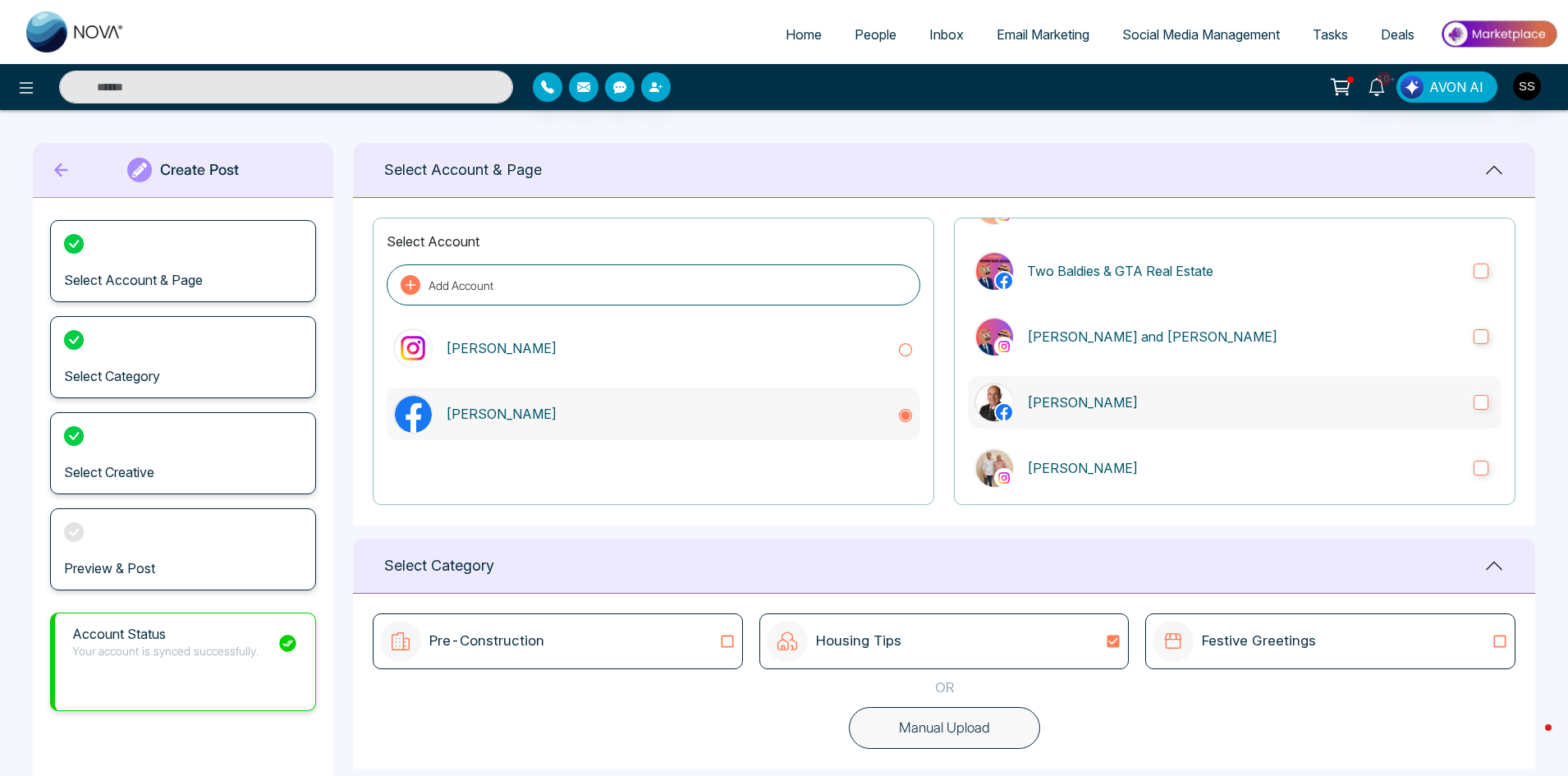
click at [1483, 412] on label "[PERSON_NAME]" at bounding box center [1234, 402] width 533 height 53
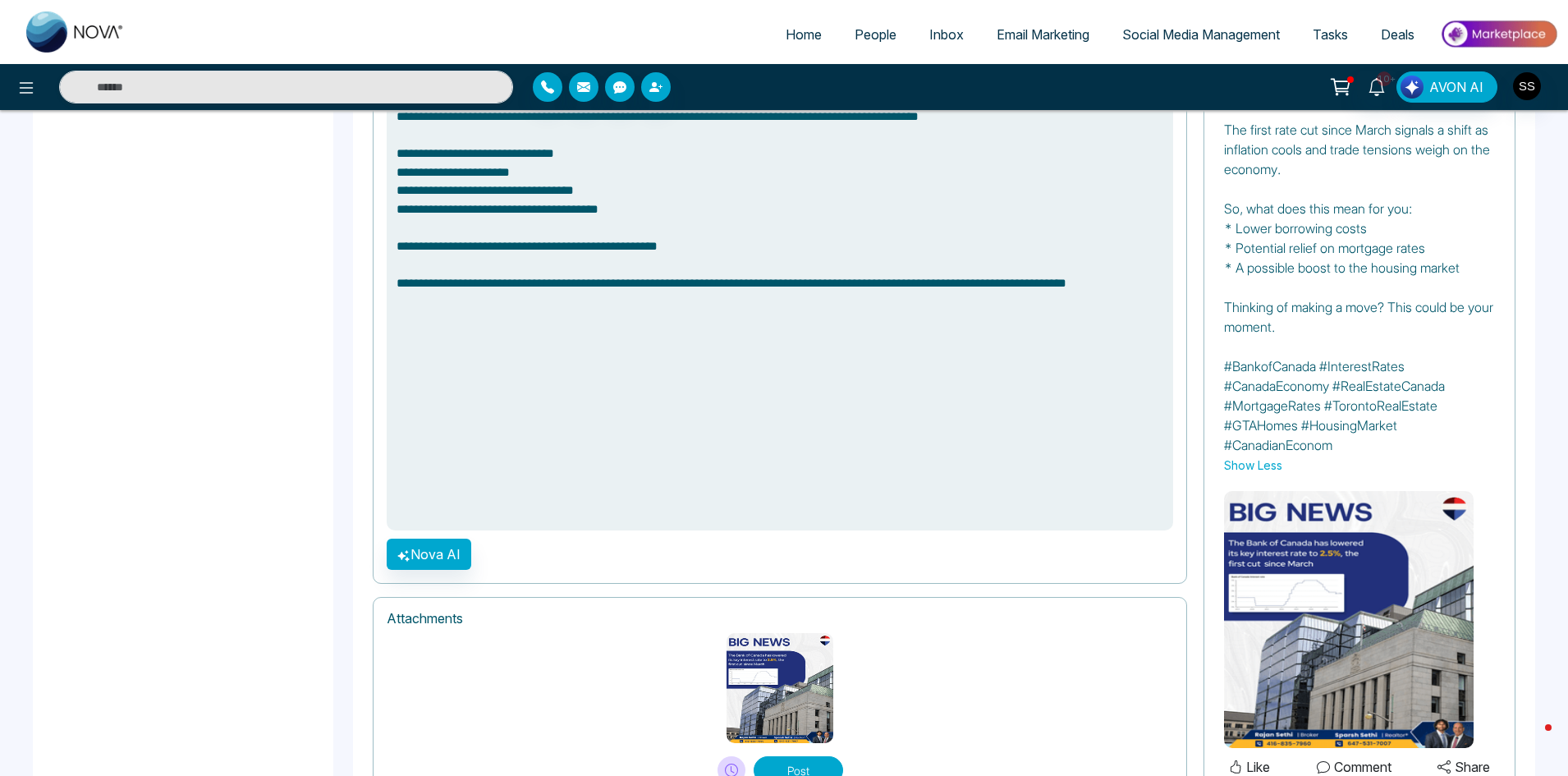
scroll to position [1307, 0]
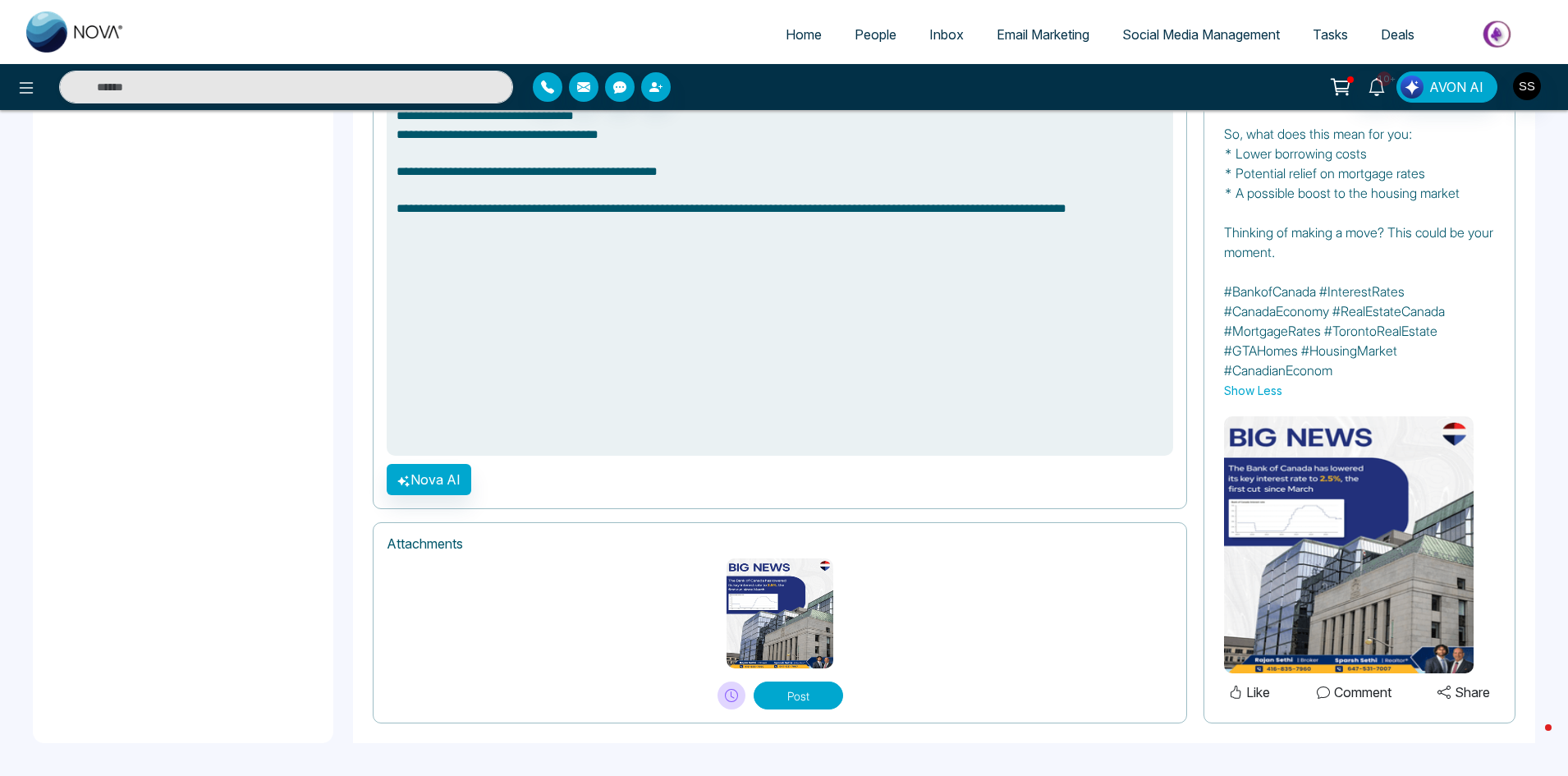
click at [805, 697] on button "Post" at bounding box center [798, 696] width 89 height 28
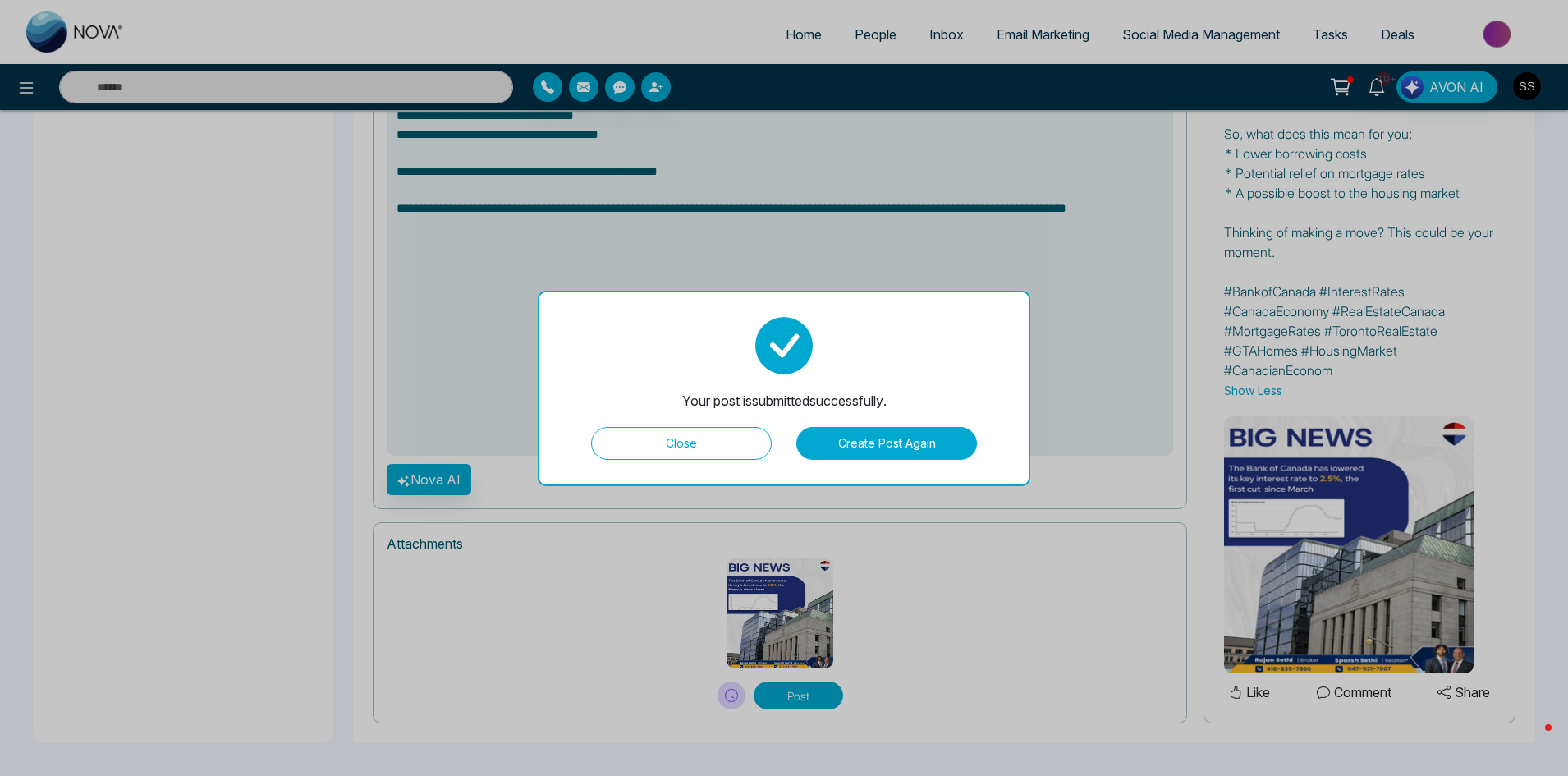
type textarea "**********"
click at [673, 453] on button "Close" at bounding box center [681, 443] width 181 height 33
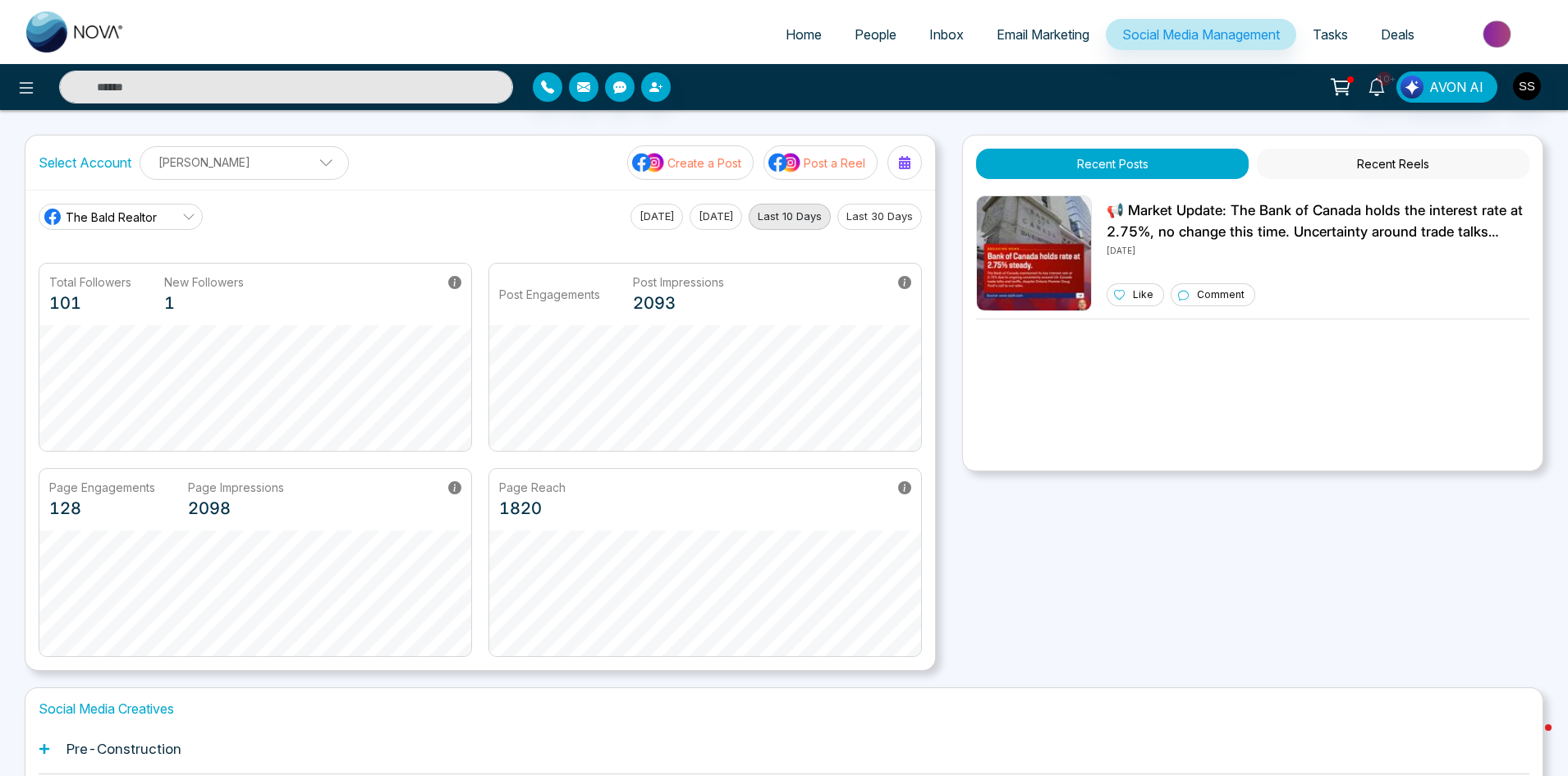
click at [1399, 159] on button "Recent Reels" at bounding box center [1393, 164] width 272 height 31
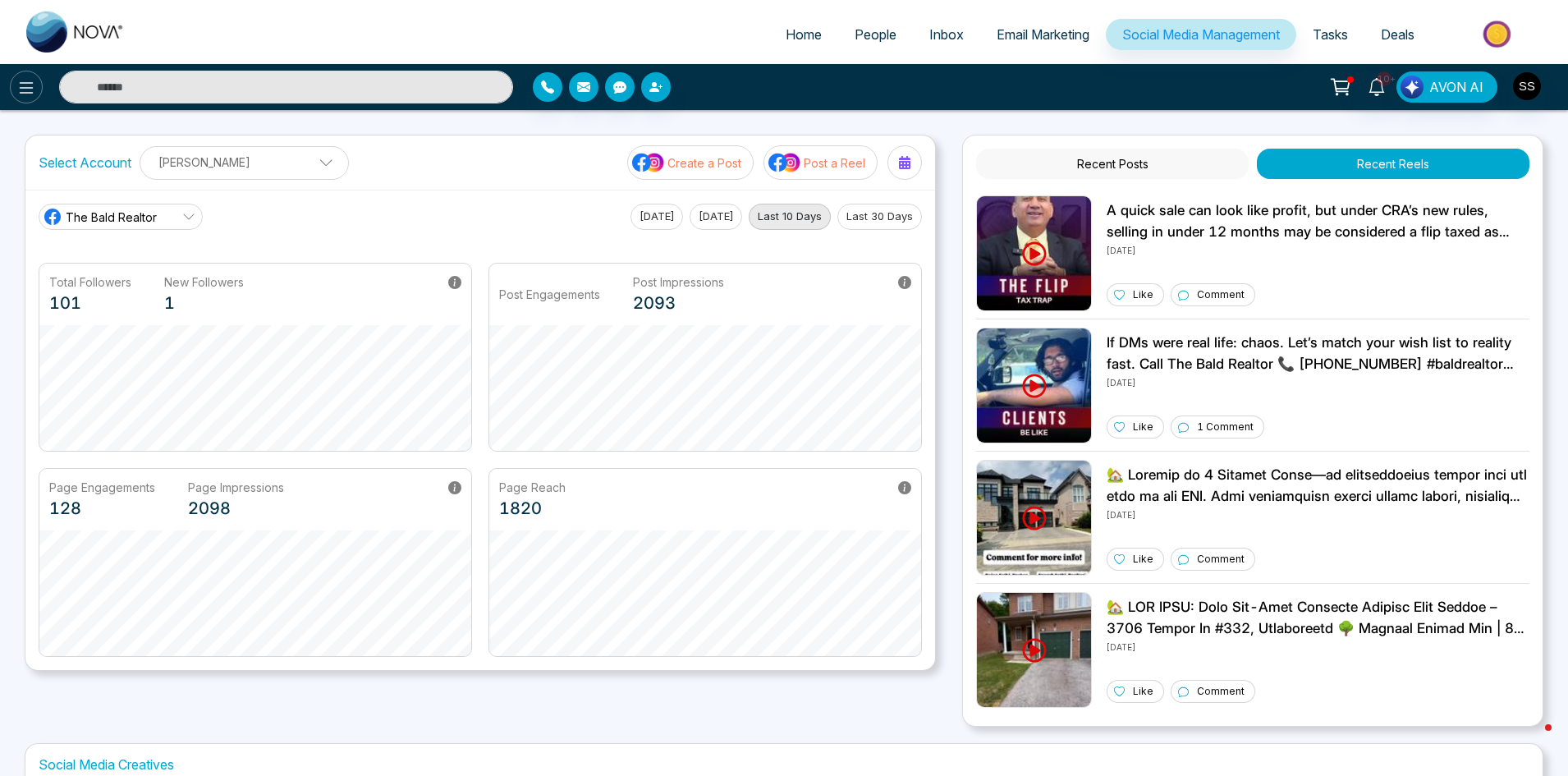
click at [26, 97] on button at bounding box center [26, 86] width 33 height 33
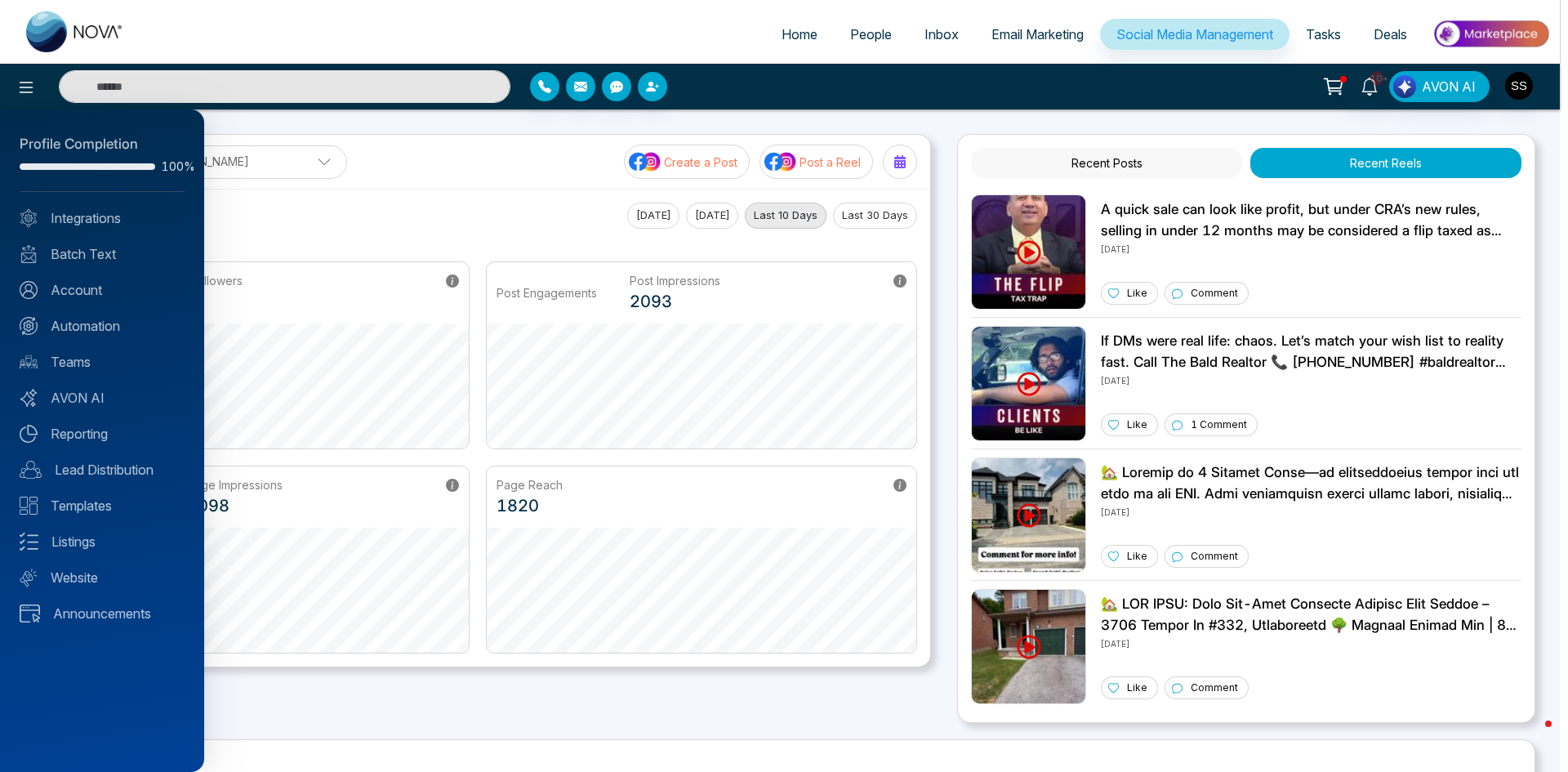
click at [402, 176] on div at bounding box center [784, 386] width 1568 height 772
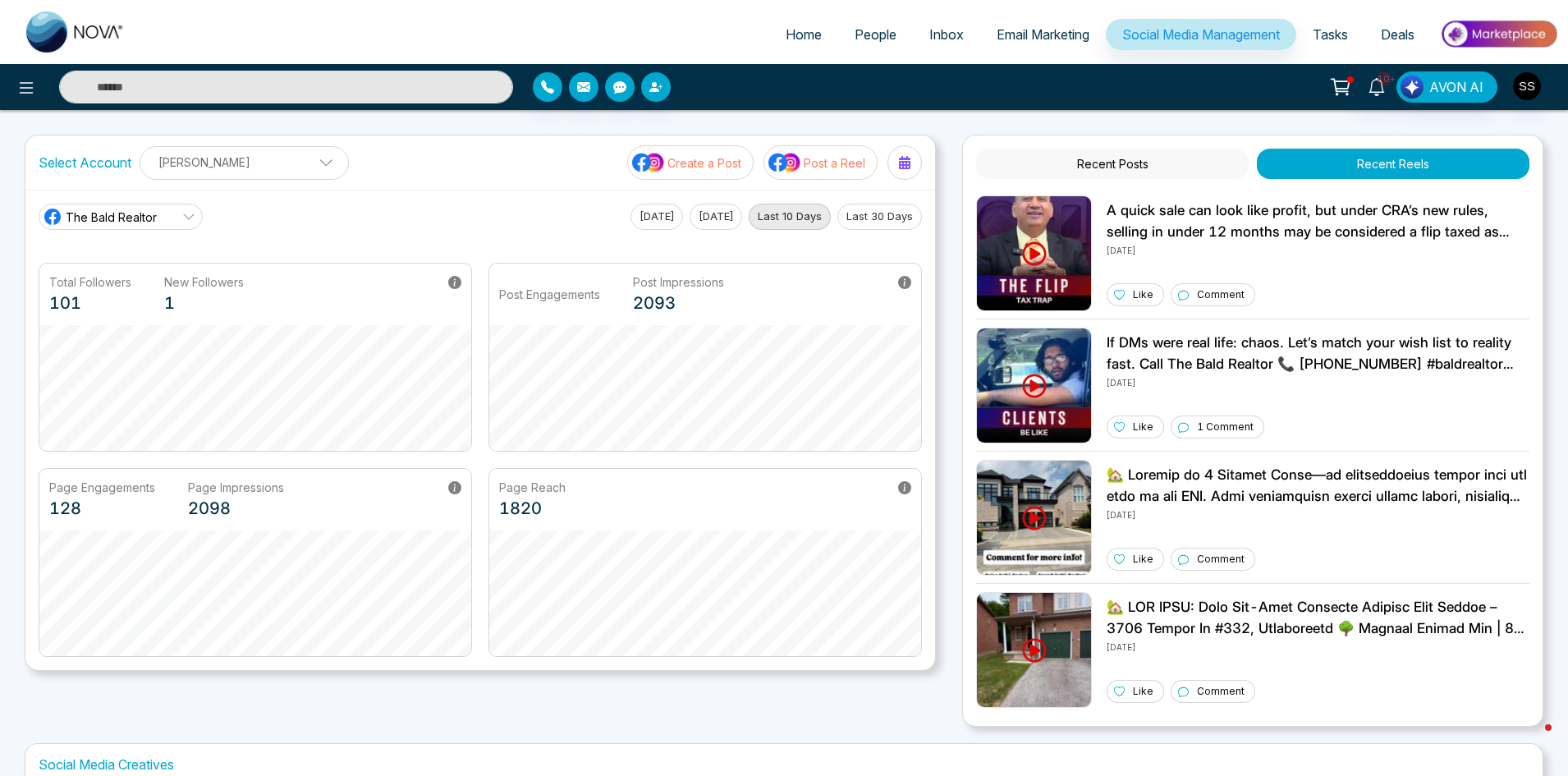
click at [785, 32] on span "Home" at bounding box center [803, 34] width 36 height 17
select select "*"
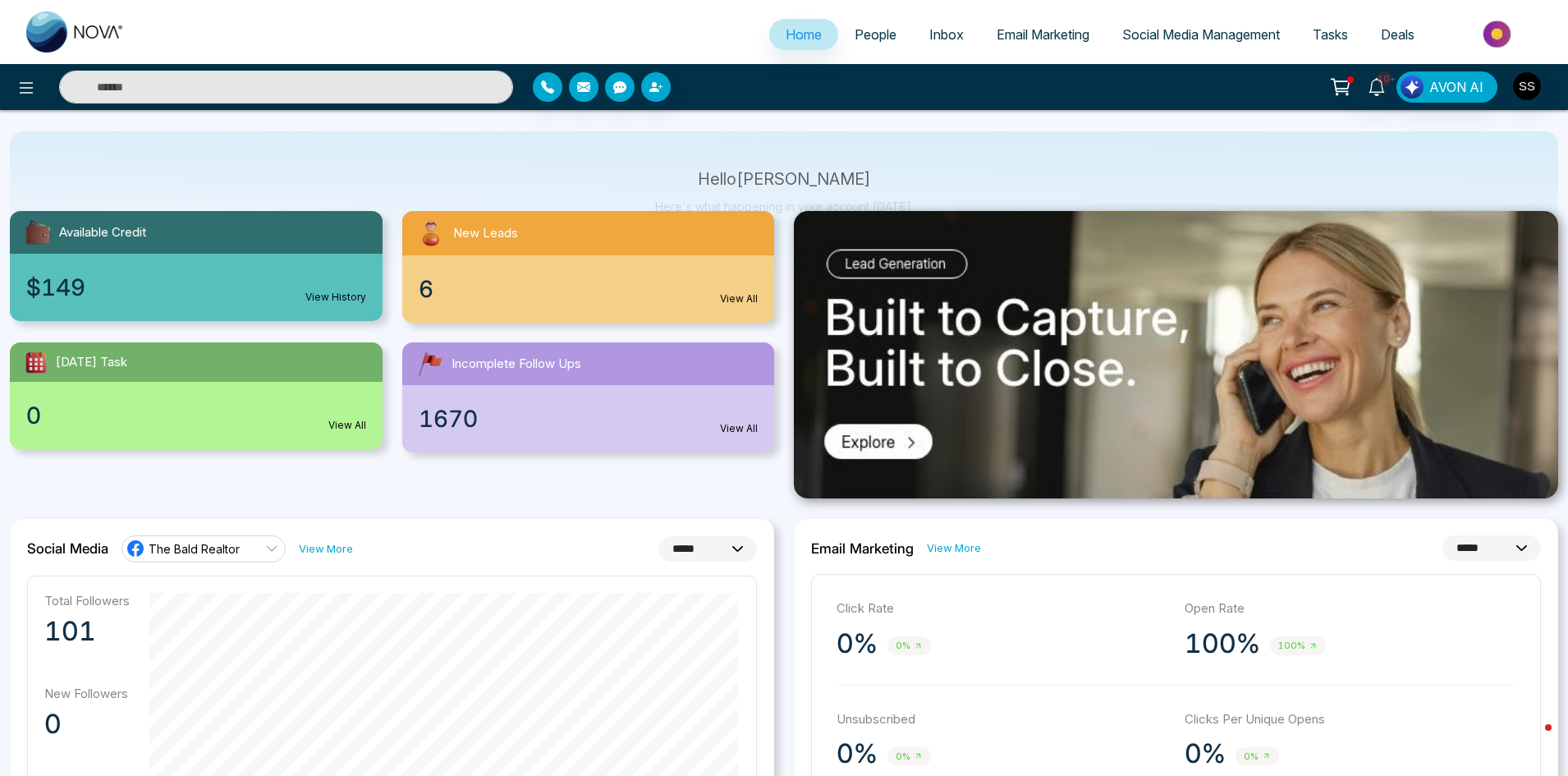
scroll to position [82, 0]
click at [1221, 40] on span "Social Media Management" at bounding box center [1201, 34] width 158 height 17
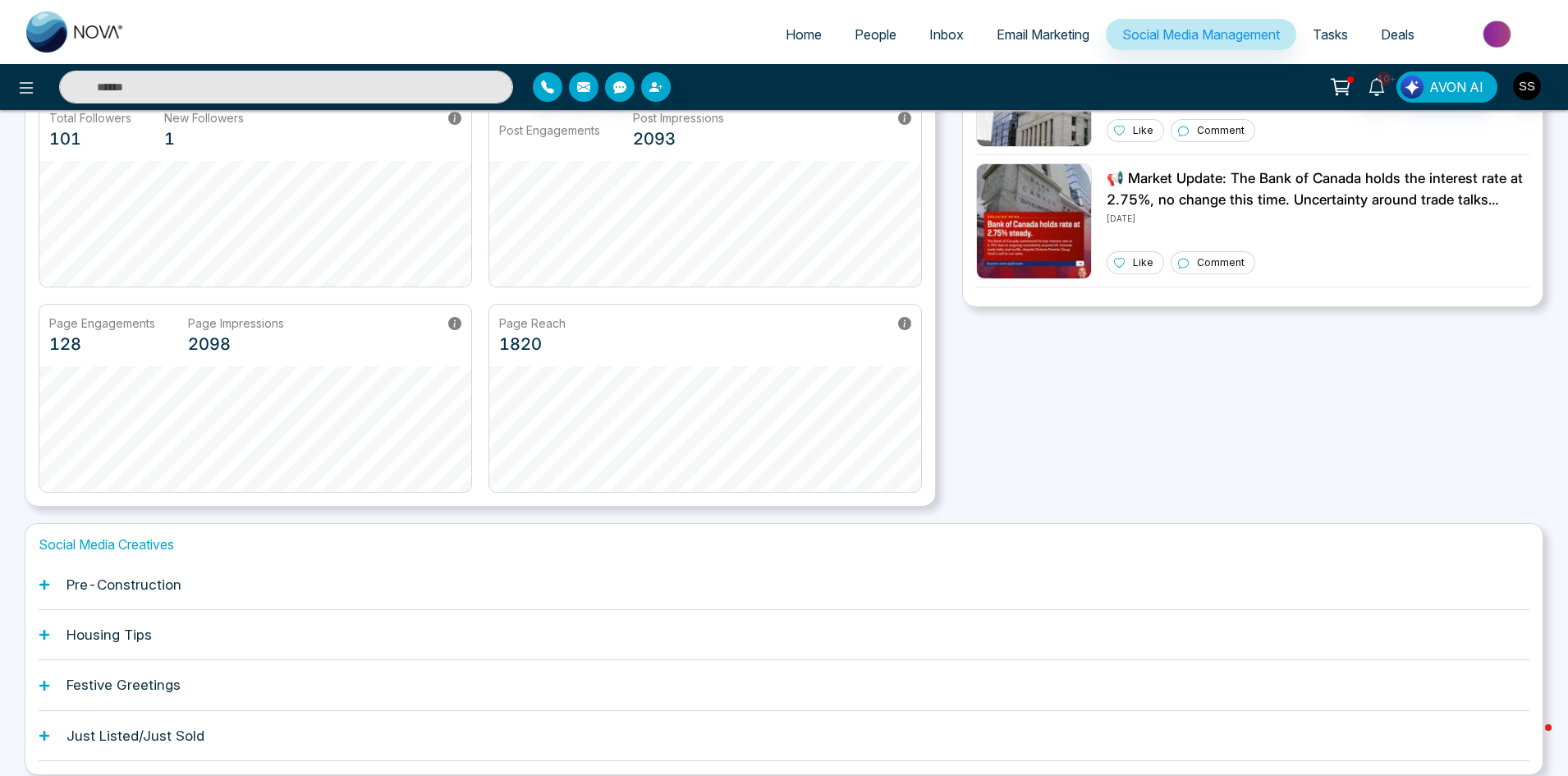
scroll to position [230, 0]
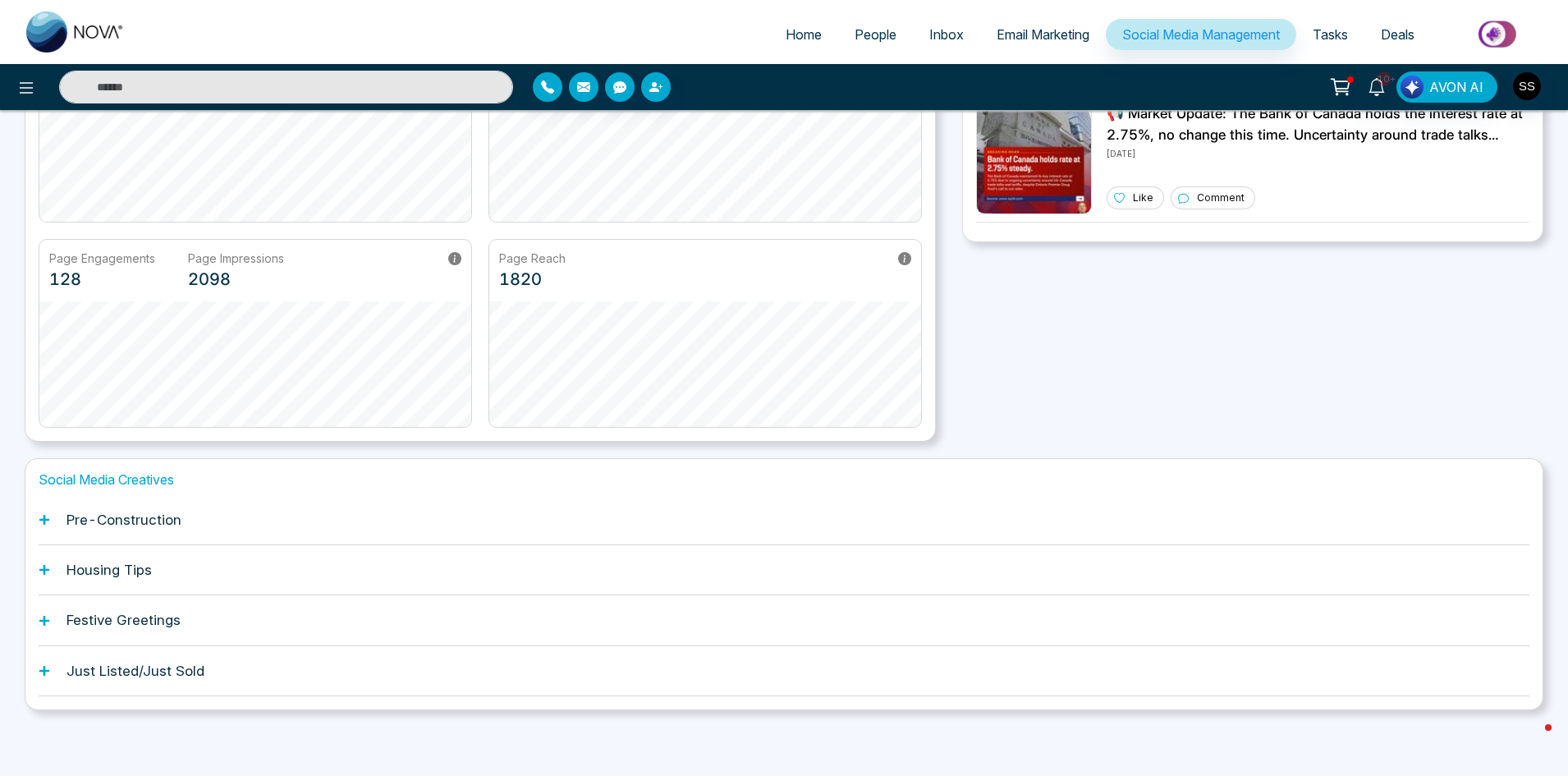
click at [48, 571] on icon at bounding box center [45, 570] width 10 height 10
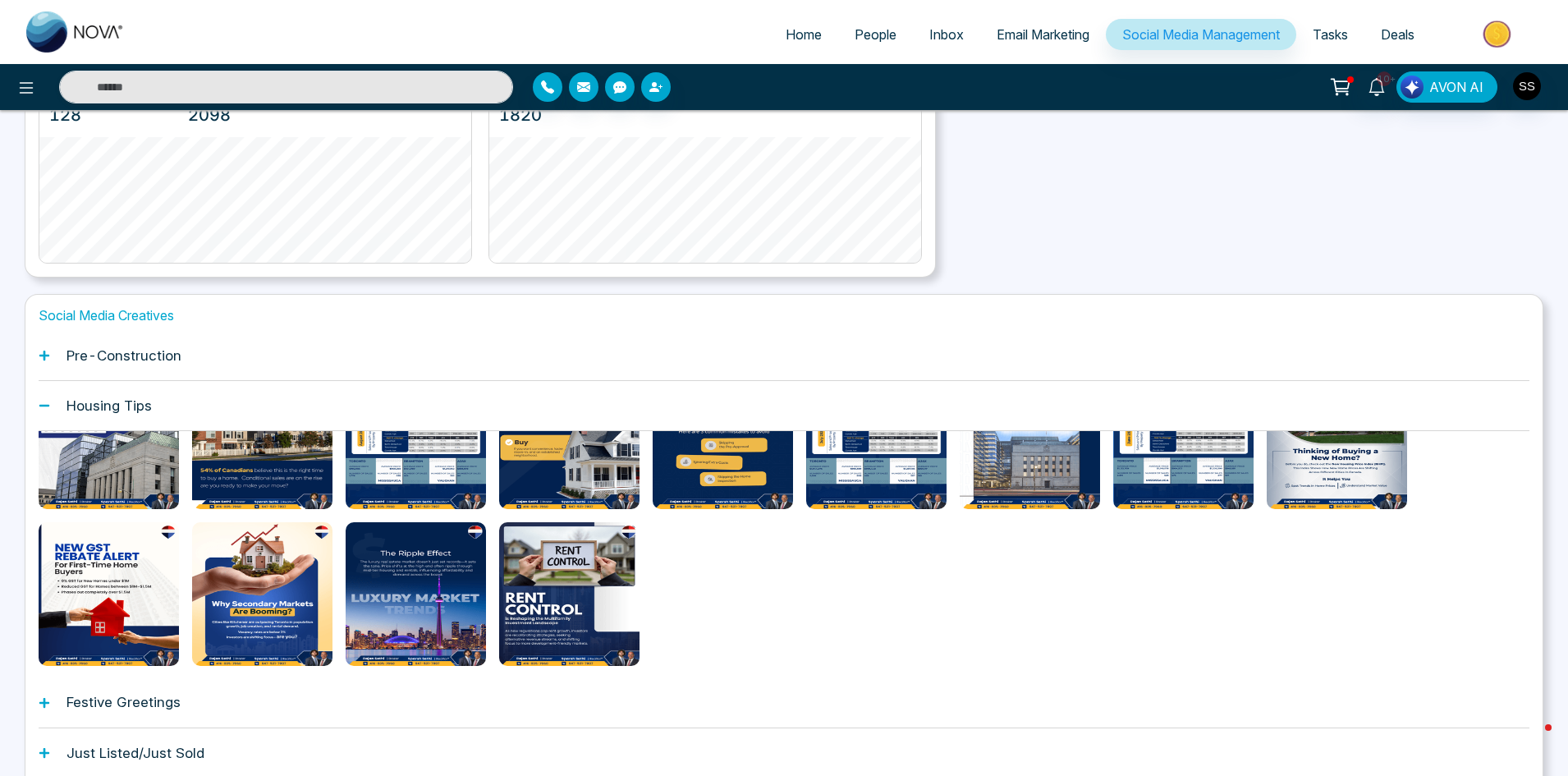
scroll to position [0, 0]
